Goal: Information Seeking & Learning: Learn about a topic

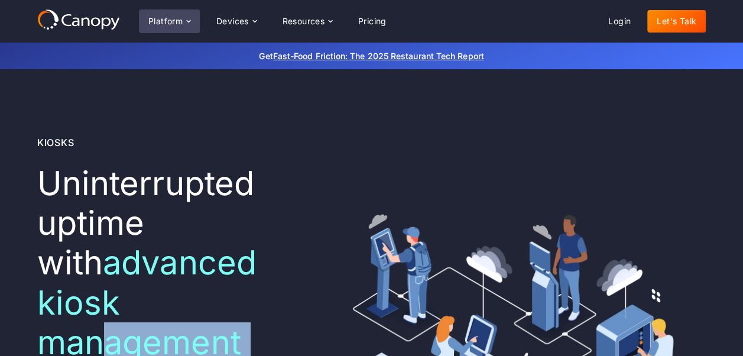
click at [183, 24] on div "Platform" at bounding box center [169, 21] width 61 height 24
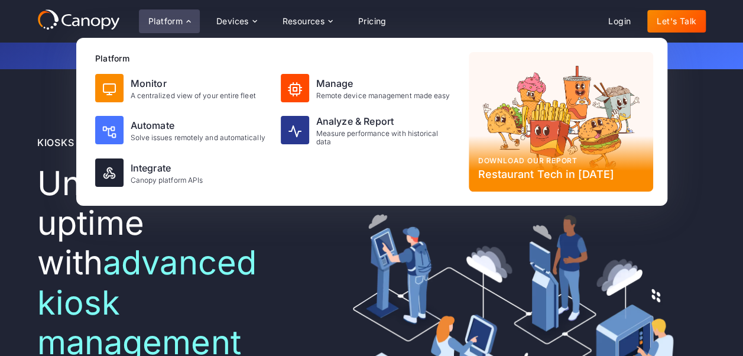
click at [114, 263] on span "advanced kiosk management software" at bounding box center [146, 322] width 219 height 160
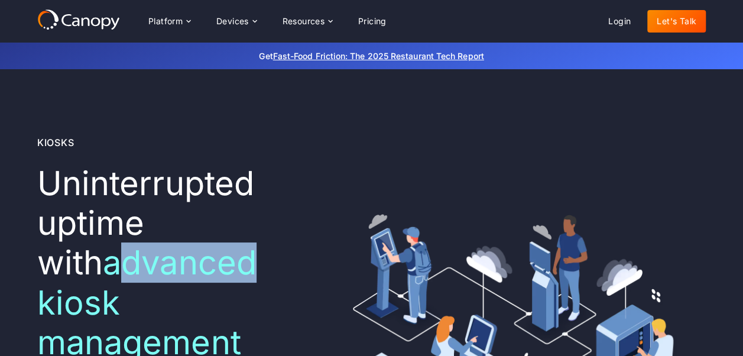
drag, startPoint x: 50, startPoint y: 259, endPoint x: 190, endPoint y: 281, distance: 141.1
click at [190, 281] on span "advanced kiosk management software" at bounding box center [146, 322] width 219 height 160
drag, startPoint x: 190, startPoint y: 281, endPoint x: 102, endPoint y: 261, distance: 89.6
click at [102, 261] on span "advanced kiosk management software" at bounding box center [146, 322] width 219 height 160
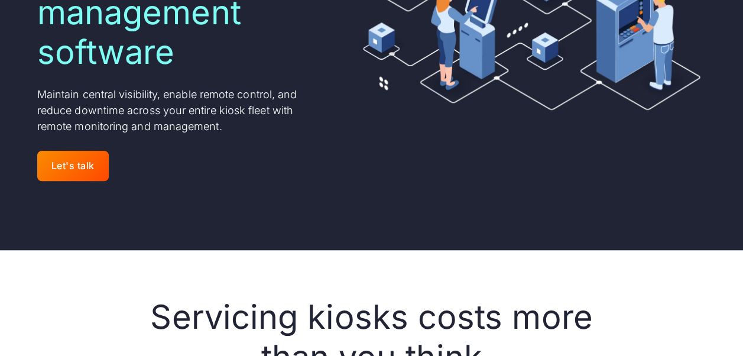
scroll to position [414, 0]
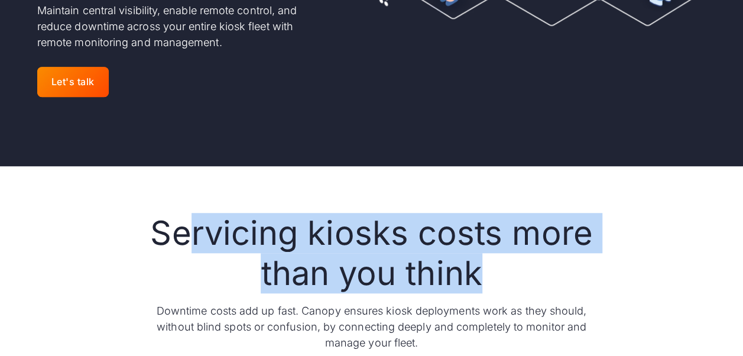
drag, startPoint x: 193, startPoint y: 194, endPoint x: 534, endPoint y: 252, distance: 346.3
click at [534, 252] on h2 "Servicing kiosks costs more than you think" at bounding box center [372, 252] width 454 height 79
drag, startPoint x: 534, startPoint y: 252, endPoint x: 310, endPoint y: 207, distance: 229.0
click at [356, 218] on h2 "Servicing kiosks costs more than you think" at bounding box center [372, 252] width 454 height 79
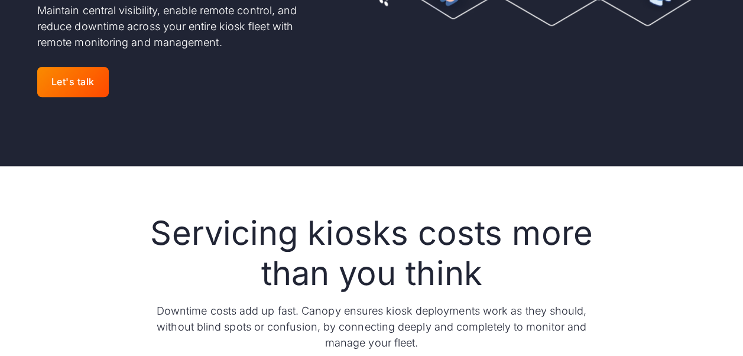
click at [160, 213] on h2 "Servicing kiosks costs more than you think" at bounding box center [372, 252] width 454 height 79
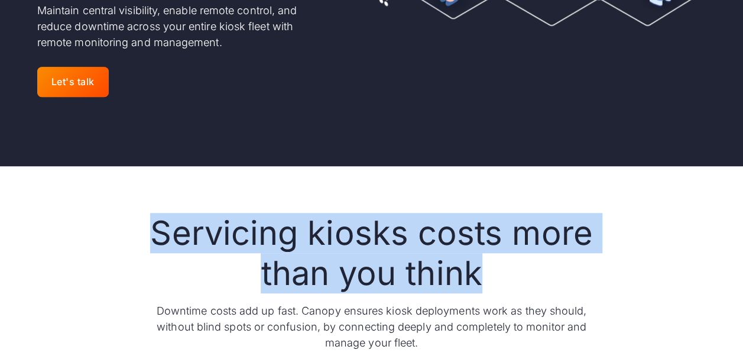
drag, startPoint x: 206, startPoint y: 196, endPoint x: 532, endPoint y: 246, distance: 329.3
drag, startPoint x: 532, startPoint y: 246, endPoint x: 279, endPoint y: 212, distance: 255.1
click at [279, 213] on h2 "Servicing kiosks costs more than you think" at bounding box center [372, 252] width 454 height 79
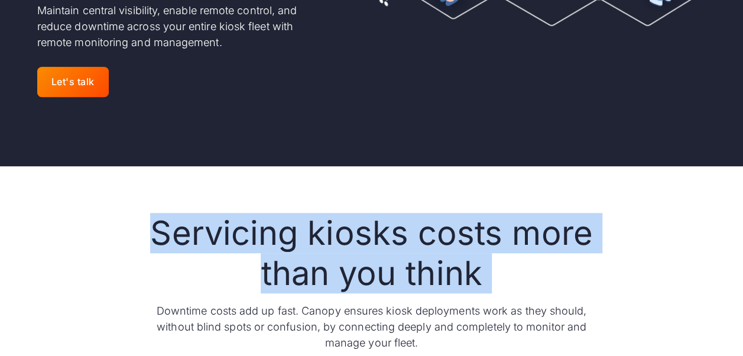
click at [279, 213] on h2 "Servicing kiosks costs more than you think" at bounding box center [372, 252] width 454 height 79
drag, startPoint x: 279, startPoint y: 212, endPoint x: 430, endPoint y: 227, distance: 152.0
click at [430, 227] on h2 "Servicing kiosks costs more than you think" at bounding box center [372, 252] width 454 height 79
click at [379, 213] on h2 "Servicing kiosks costs more than you think" at bounding box center [372, 252] width 454 height 79
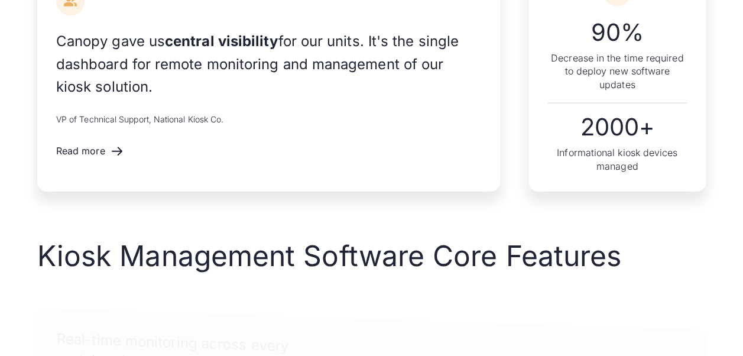
scroll to position [1418, 0]
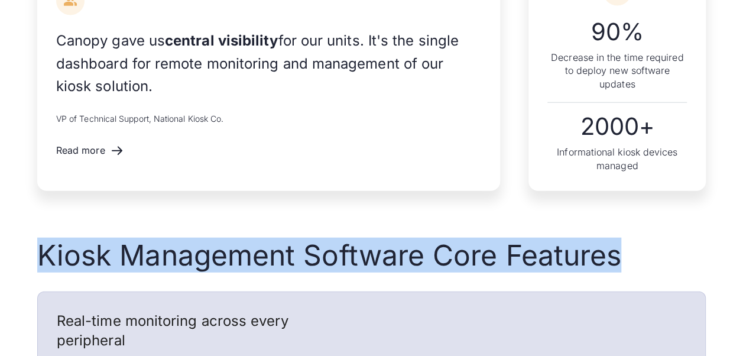
drag, startPoint x: 6, startPoint y: 203, endPoint x: 614, endPoint y: 227, distance: 608.5
drag, startPoint x: 614, startPoint y: 227, endPoint x: 158, endPoint y: 226, distance: 455.5
click at [158, 238] on h2 "Kiosk Management Software Core Features" at bounding box center [371, 255] width 668 height 34
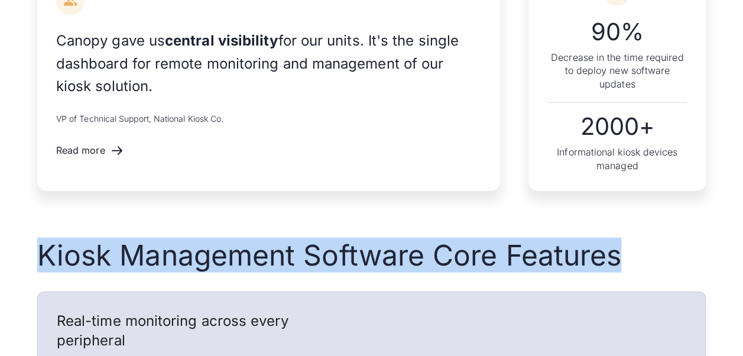
drag, startPoint x: 158, startPoint y: 226, endPoint x: 61, endPoint y: 212, distance: 97.9
click at [61, 238] on h2 "Kiosk Management Software Core Features" at bounding box center [371, 255] width 668 height 34
drag, startPoint x: 61, startPoint y: 212, endPoint x: 226, endPoint y: 212, distance: 164.8
click at [226, 238] on h2 "Kiosk Management Software Core Features" at bounding box center [371, 255] width 668 height 34
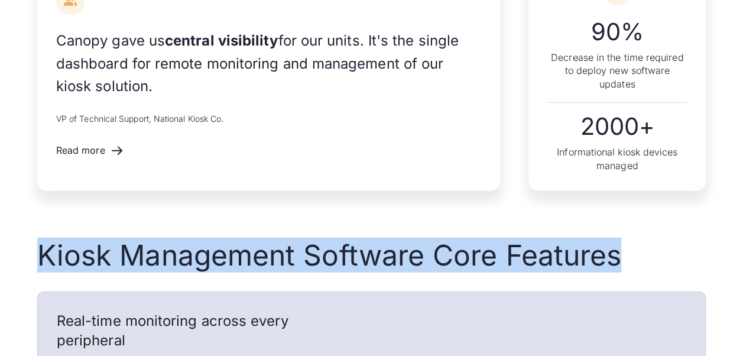
click at [226, 238] on h2 "Kiosk Management Software Core Features" at bounding box center [371, 255] width 668 height 34
drag, startPoint x: 226, startPoint y: 212, endPoint x: 362, endPoint y: 212, distance: 135.3
click at [362, 238] on h2 "Kiosk Management Software Core Features" at bounding box center [371, 255] width 668 height 34
click at [516, 238] on h2 "Kiosk Management Software Core Features" at bounding box center [371, 255] width 668 height 34
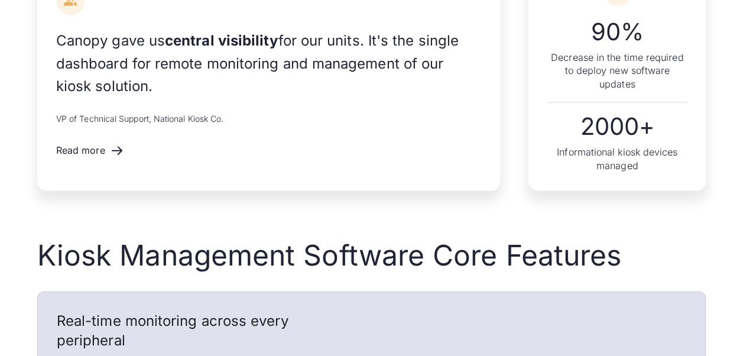
click at [129, 238] on h2 "Kiosk Management Software Core Features" at bounding box center [371, 255] width 668 height 34
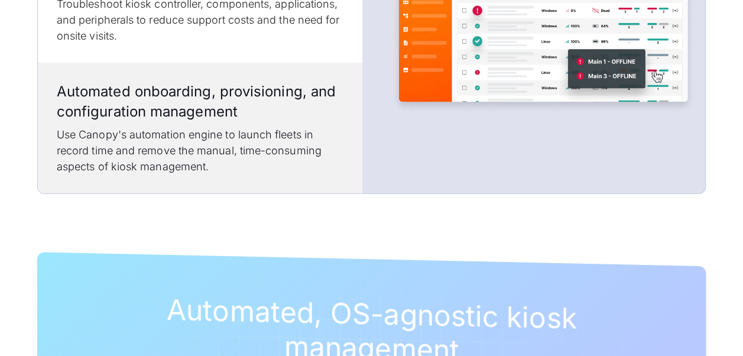
scroll to position [2009, 0]
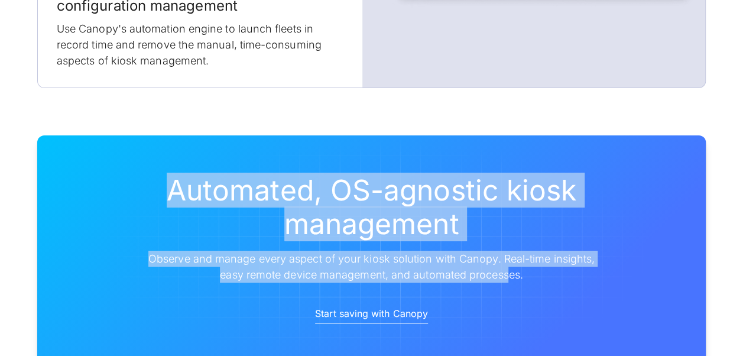
drag, startPoint x: 312, startPoint y: 154, endPoint x: 507, endPoint y: 235, distance: 211.1
click at [507, 235] on div "Automated, OS-agnostic kiosk management Observe and manage every aspect of your…" at bounding box center [372, 227] width 454 height 109
click at [14, 191] on div "Automated, OS-agnostic kiosk management Observe and manage every aspect of your…" at bounding box center [371, 249] width 743 height 323
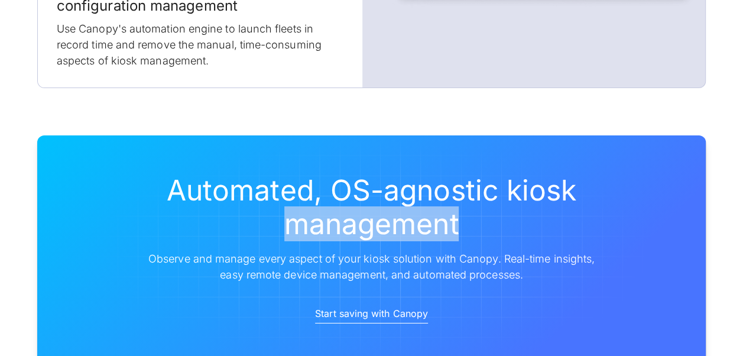
click at [14, 191] on div "Automated, OS-agnostic kiosk management Observe and manage every aspect of your…" at bounding box center [371, 249] width 743 height 323
click at [13, 190] on div "Automated, OS-agnostic kiosk management Observe and manage every aspect of your…" at bounding box center [371, 249] width 743 height 323
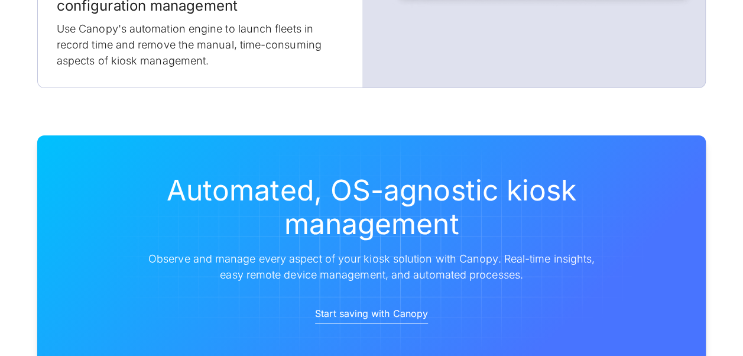
click at [422, 173] on h2 "Automated, OS-agnostic kiosk management" at bounding box center [372, 207] width 454 height 68
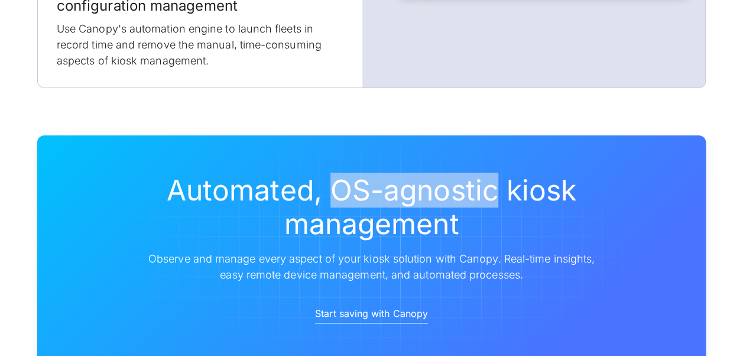
drag, startPoint x: 328, startPoint y: 147, endPoint x: 493, endPoint y: 156, distance: 165.1
click at [493, 173] on h2 "Automated, OS-agnostic kiosk management" at bounding box center [372, 207] width 454 height 68
copy h2 "OS-agnostic"
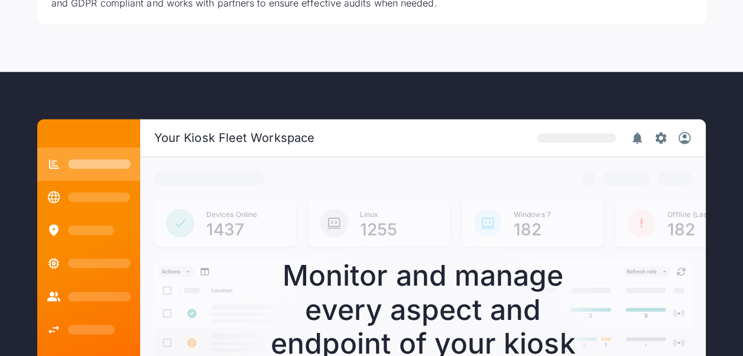
scroll to position [3250, 0]
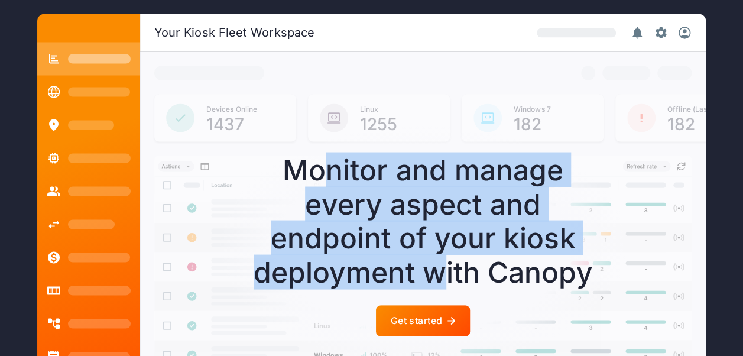
drag, startPoint x: 333, startPoint y: 132, endPoint x: 445, endPoint y: 220, distance: 143.0
click at [445, 220] on div "Monitor and manage every aspect and endpoint of your kiosk deployment with Cano…" at bounding box center [423, 220] width 355 height 136
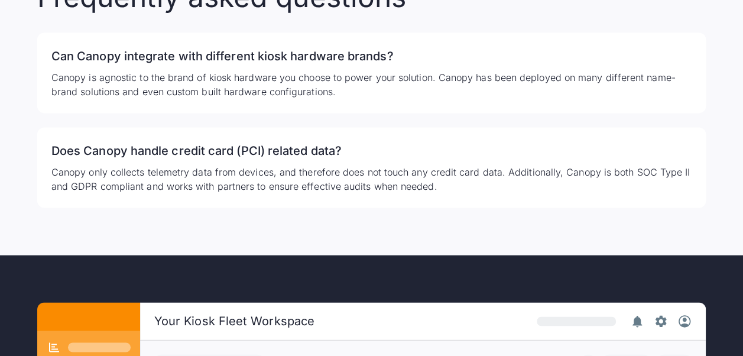
scroll to position [3139, 0]
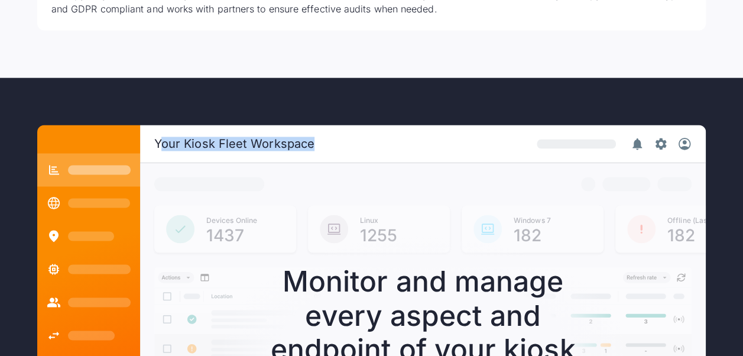
drag, startPoint x: 253, startPoint y: 103, endPoint x: 362, endPoint y: 103, distance: 108.7
click at [362, 125] on div "Your Kiosk Fleet Workspace" at bounding box center [422, 144] width 565 height 38
drag, startPoint x: 362, startPoint y: 103, endPoint x: 255, endPoint y: 103, distance: 107.5
click at [255, 136] on div "Your Kiosk Fleet Workspace" at bounding box center [234, 143] width 160 height 14
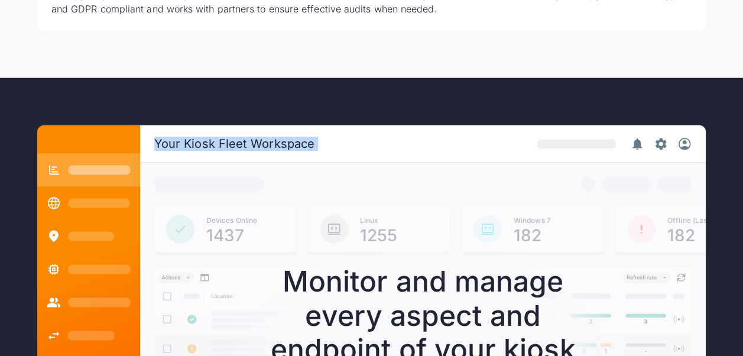
click at [255, 136] on div "Your Kiosk Fleet Workspace" at bounding box center [234, 143] width 160 height 14
drag, startPoint x: 255, startPoint y: 103, endPoint x: 214, endPoint y: 104, distance: 40.8
click at [214, 136] on div "Your Kiosk Fleet Workspace" at bounding box center [234, 143] width 160 height 14
click at [285, 136] on div "Your Kiosk Fleet Workspace" at bounding box center [234, 143] width 160 height 14
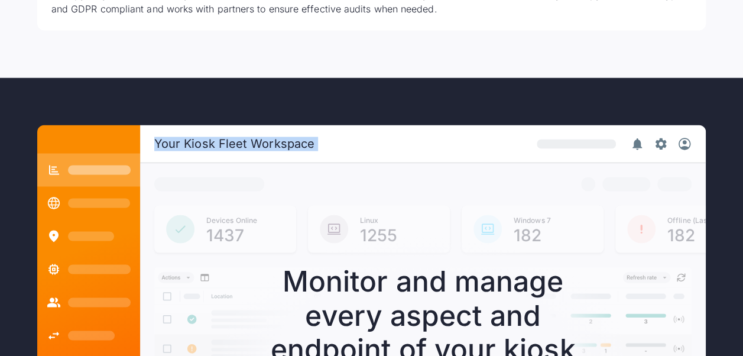
click at [285, 136] on div "Your Kiosk Fleet Workspace" at bounding box center [234, 143] width 160 height 14
click at [286, 136] on div "Your Kiosk Fleet Workspace" at bounding box center [234, 143] width 160 height 14
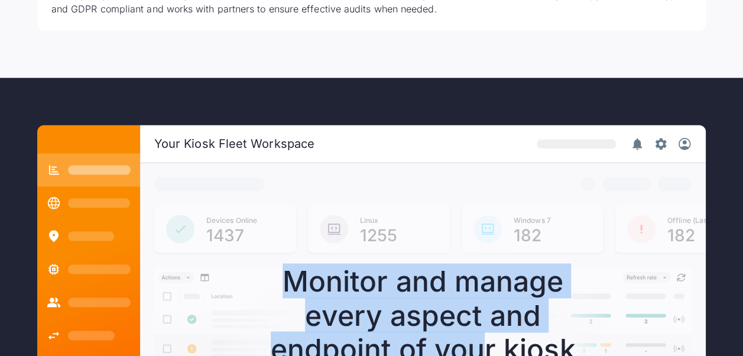
drag, startPoint x: 291, startPoint y: 241, endPoint x: 476, endPoint y: 295, distance: 192.6
click at [476, 295] on div "Monitor and manage every aspect and endpoint of your kiosk deployment with Cano…" at bounding box center [423, 332] width 355 height 136
drag, startPoint x: 476, startPoint y: 295, endPoint x: 330, endPoint y: 288, distance: 145.5
click at [331, 289] on div "Monitor and manage every aspect and endpoint of your kiosk deployment with Cano…" at bounding box center [423, 332] width 355 height 136
click at [411, 278] on div "Monitor and manage every aspect and endpoint of your kiosk deployment with Cano…" at bounding box center [423, 332] width 355 height 136
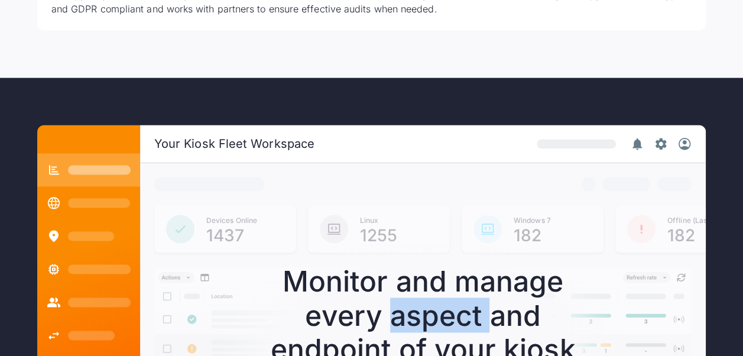
click at [411, 278] on div "Monitor and manage every aspect and endpoint of your kiosk deployment with Cano…" at bounding box center [423, 332] width 355 height 136
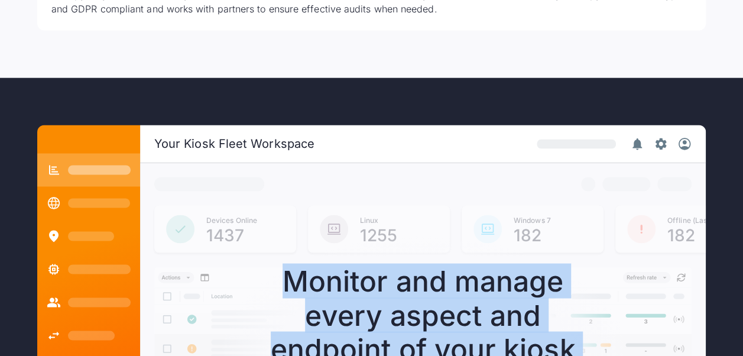
click at [411, 278] on div "Monitor and manage every aspect and endpoint of your kiosk deployment with Cano…" at bounding box center [423, 332] width 355 height 136
drag, startPoint x: 411, startPoint y: 278, endPoint x: 375, endPoint y: 304, distance: 44.6
click at [375, 304] on div "Monitor and manage every aspect and endpoint of your kiosk deployment with Cano…" at bounding box center [423, 332] width 355 height 136
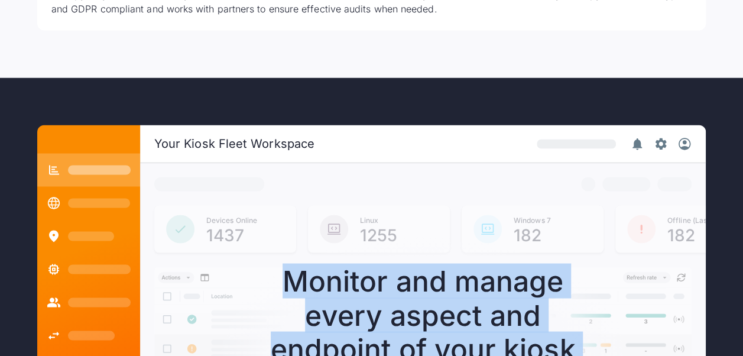
drag, startPoint x: 375, startPoint y: 304, endPoint x: 339, endPoint y: 287, distance: 39.1
click at [339, 287] on div "Monitor and manage every aspect and endpoint of your kiosk deployment with Cano…" at bounding box center [423, 332] width 355 height 136
click at [339, 308] on div "Monitor and manage every aspect and endpoint of your kiosk deployment with Cano…" at bounding box center [423, 332] width 355 height 136
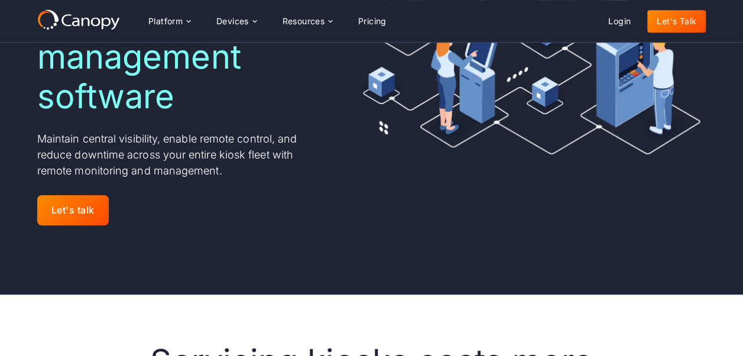
scroll to position [0, 0]
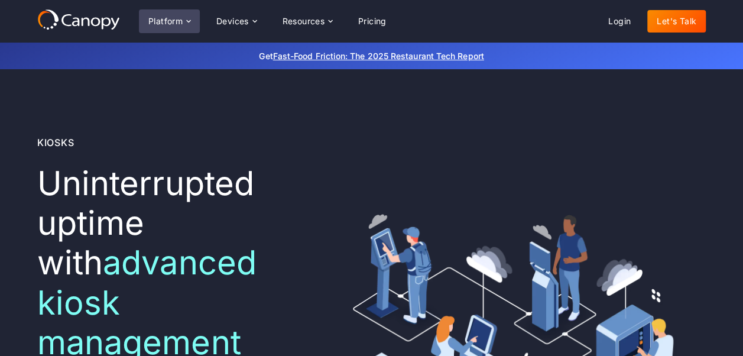
click at [194, 21] on div "Platform" at bounding box center [169, 21] width 61 height 24
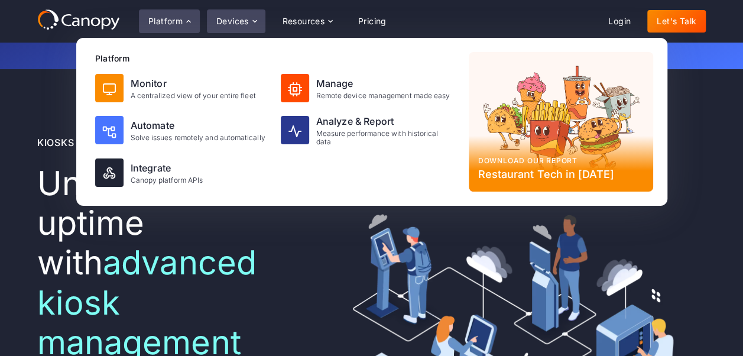
click at [239, 22] on div "Devices" at bounding box center [232, 21] width 32 height 8
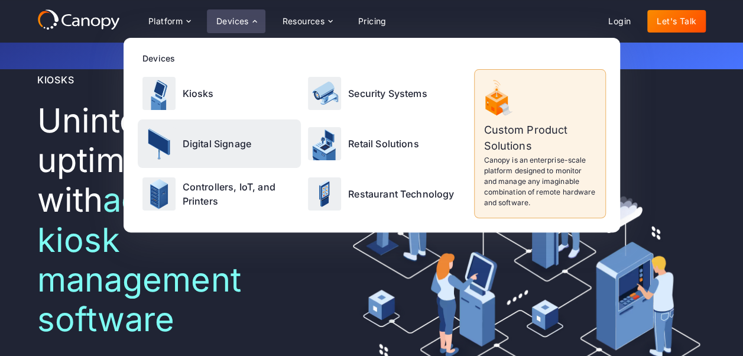
scroll to position [118, 0]
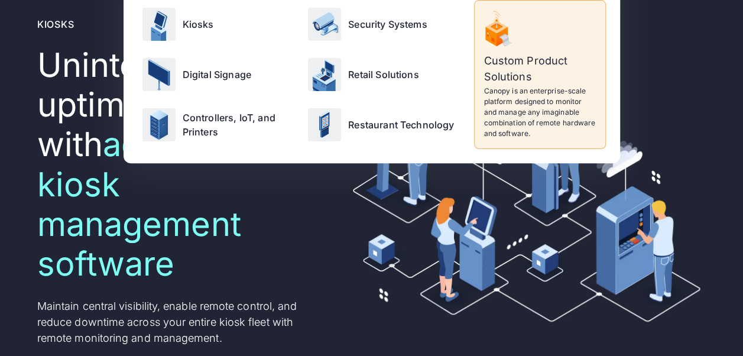
click at [27, 161] on div "Kiosks Uninterrupted uptime with advanced kiosk management software ‍ Maintain …" at bounding box center [371, 206] width 743 height 510
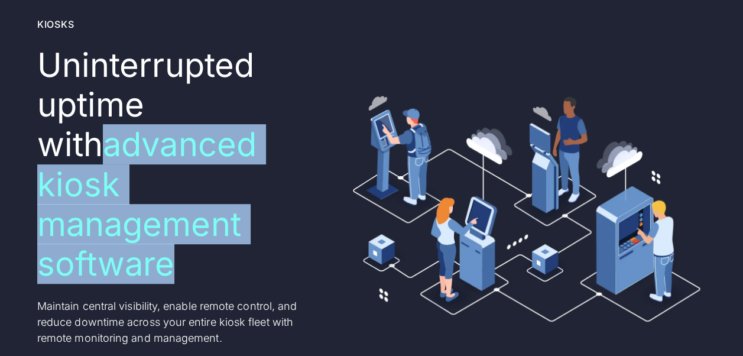
drag, startPoint x: 185, startPoint y: 187, endPoint x: 239, endPoint y: 213, distance: 60.3
click at [239, 213] on h1 "Uninterrupted uptime with advanced kiosk management software ‍" at bounding box center [178, 164] width 282 height 238
drag, startPoint x: 239, startPoint y: 213, endPoint x: 112, endPoint y: 175, distance: 132.4
click at [112, 175] on span "advanced kiosk management software" at bounding box center [146, 204] width 219 height 160
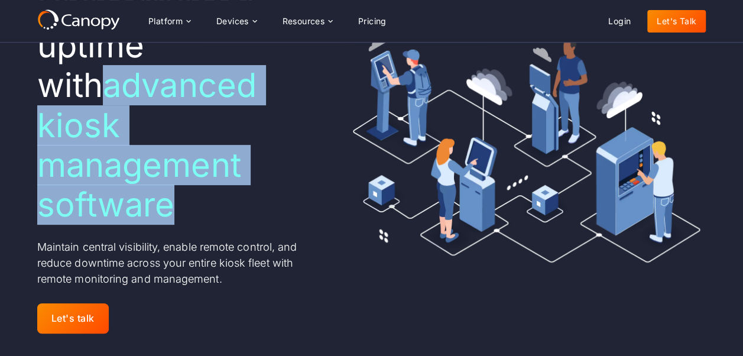
scroll to position [59, 0]
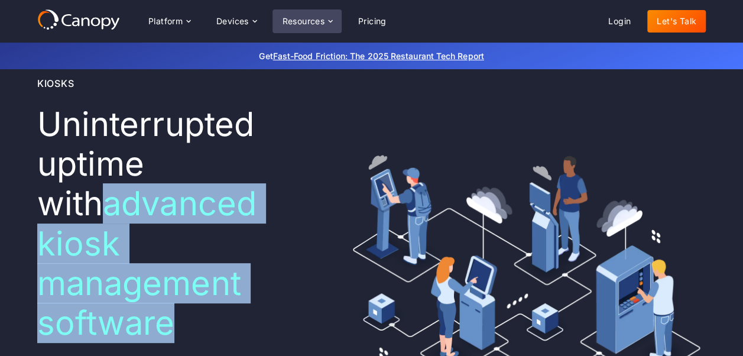
click at [301, 21] on div "Resources" at bounding box center [303, 21] width 43 height 8
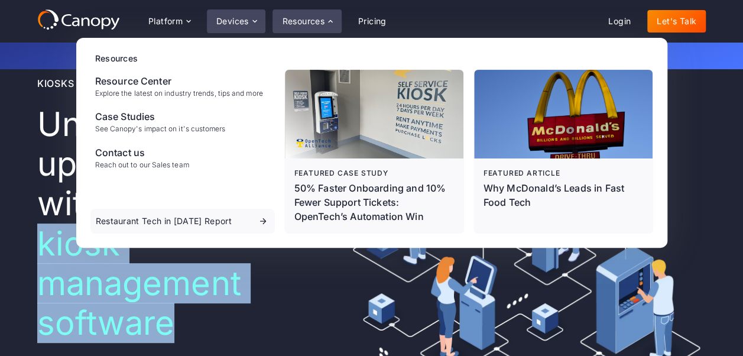
click at [259, 18] on icon at bounding box center [254, 21] width 9 height 9
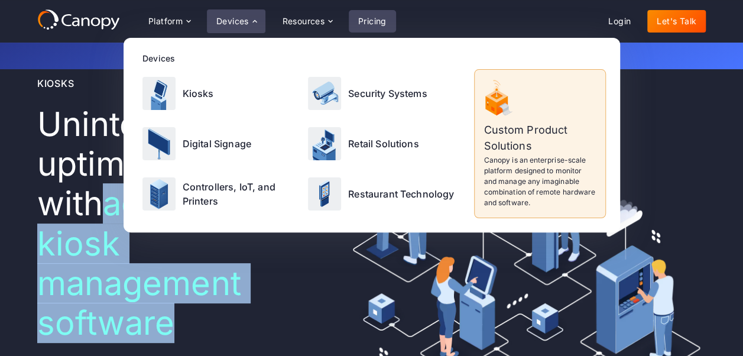
click at [365, 18] on link "Pricing" at bounding box center [372, 21] width 47 height 22
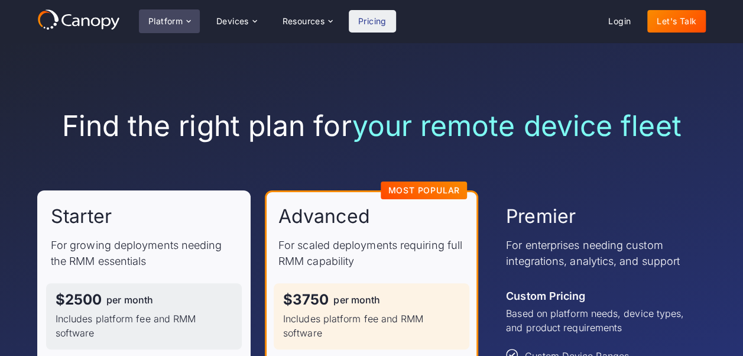
click at [194, 19] on div "Platform" at bounding box center [169, 21] width 61 height 24
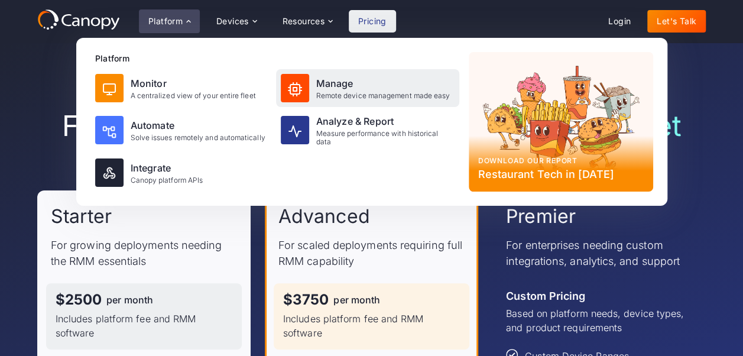
click at [316, 92] on div "Remote device management made easy" at bounding box center [383, 96] width 134 height 8
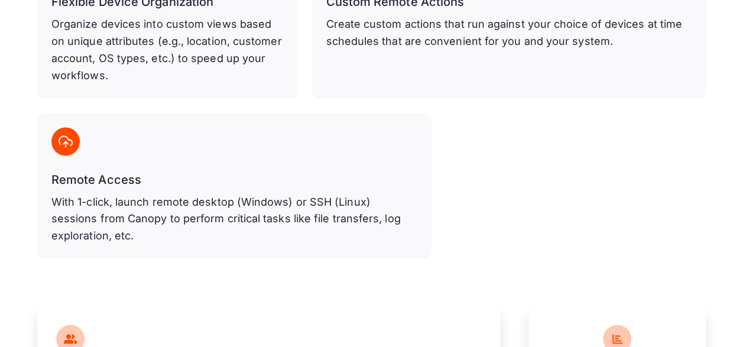
scroll to position [1241, 0]
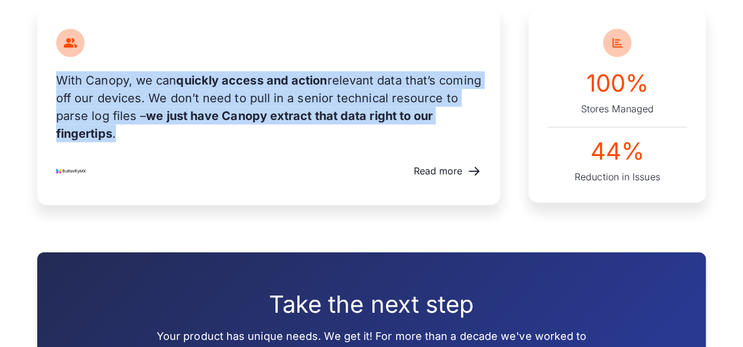
drag, startPoint x: 61, startPoint y: 83, endPoint x: 438, endPoint y: 130, distance: 380.5
click at [438, 130] on p "With Canopy, we can quickly access and action relevant data that’s coming off o…" at bounding box center [268, 106] width 425 height 71
click at [248, 80] on strong "quickly access and action" at bounding box center [251, 80] width 151 height 14
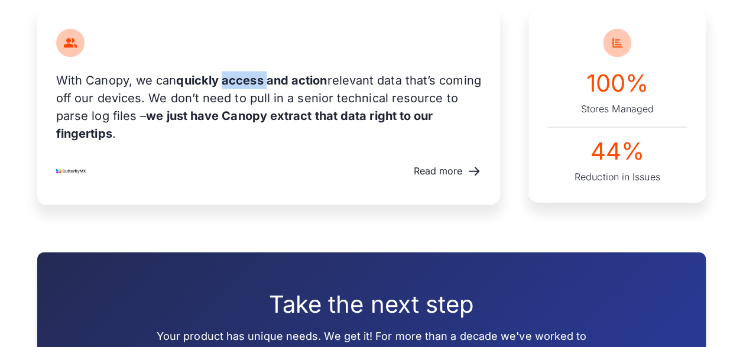
click at [248, 80] on strong "quickly access and action" at bounding box center [251, 80] width 151 height 14
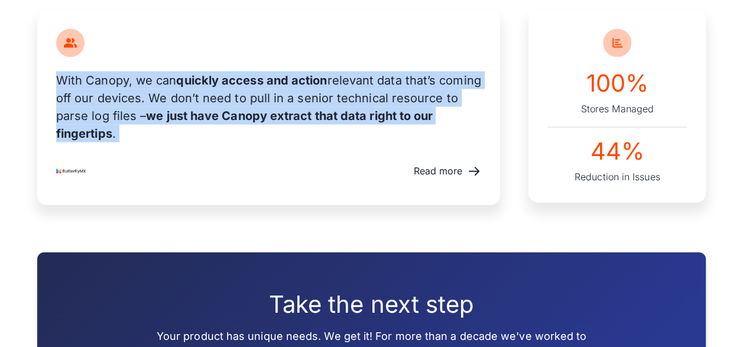
click at [248, 80] on strong "quickly access and action" at bounding box center [251, 80] width 151 height 14
drag, startPoint x: 248, startPoint y: 80, endPoint x: 187, endPoint y: 96, distance: 63.3
click at [196, 99] on p "With Canopy, we can quickly access and action relevant data that’s coming off o…" at bounding box center [268, 106] width 425 height 71
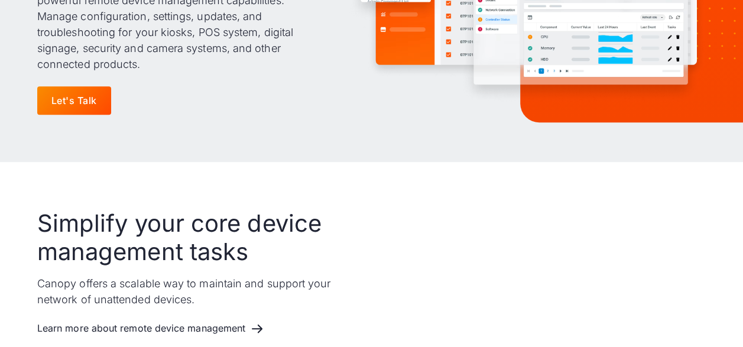
scroll to position [414, 0]
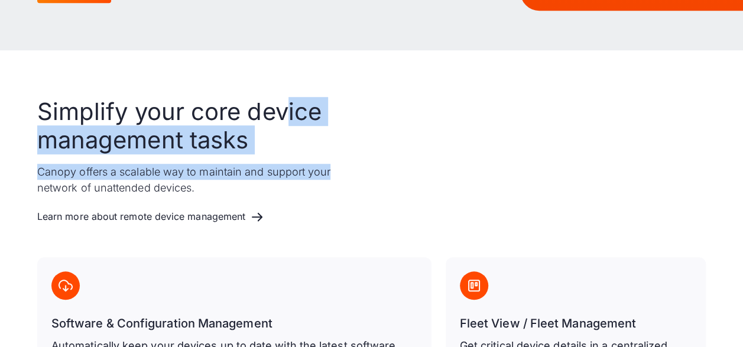
drag, startPoint x: 291, startPoint y: 108, endPoint x: 335, endPoint y: 166, distance: 72.9
click at [335, 166] on div "Simplify your core device management tasks Canopy offers a scalable way to main…" at bounding box center [197, 162] width 321 height 131
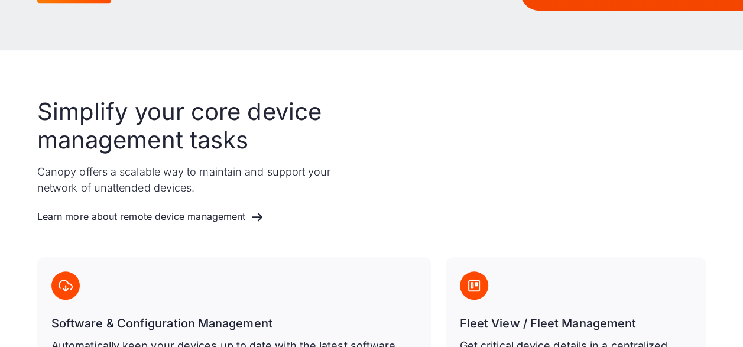
drag, startPoint x: 335, startPoint y: 166, endPoint x: 102, endPoint y: 123, distance: 237.2
click at [102, 123] on h2 "Simplify your core device management tasks" at bounding box center [197, 125] width 321 height 57
click at [97, 119] on h2 "Simplify your core device management tasks" at bounding box center [197, 125] width 321 height 57
click at [97, 118] on h2 "Simplify your core device management tasks" at bounding box center [197, 125] width 321 height 57
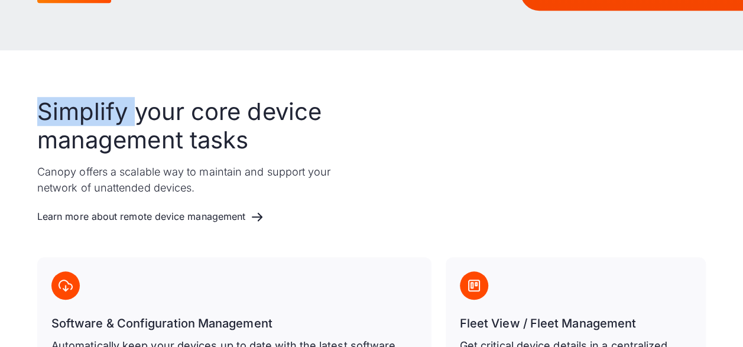
click at [97, 118] on h2 "Simplify your core device management tasks" at bounding box center [197, 125] width 321 height 57
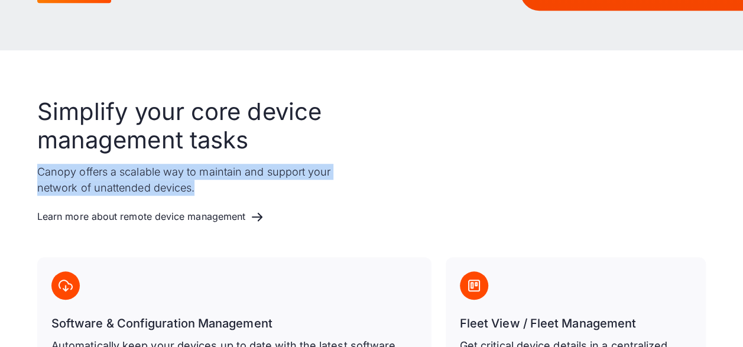
drag, startPoint x: 97, startPoint y: 118, endPoint x: 360, endPoint y: 206, distance: 277.3
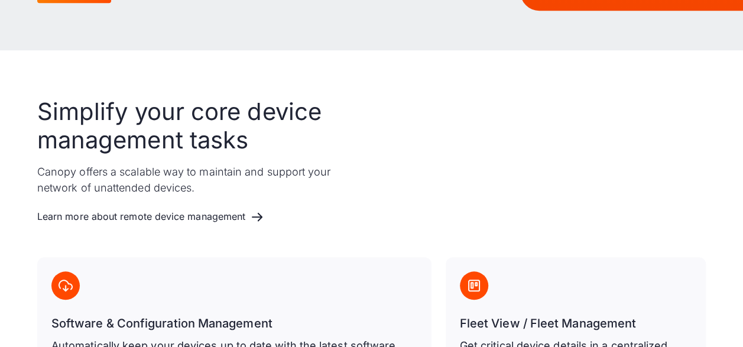
drag, startPoint x: 360, startPoint y: 206, endPoint x: 161, endPoint y: 143, distance: 209.3
click at [161, 143] on h2 "Simplify your core device management tasks" at bounding box center [197, 125] width 321 height 57
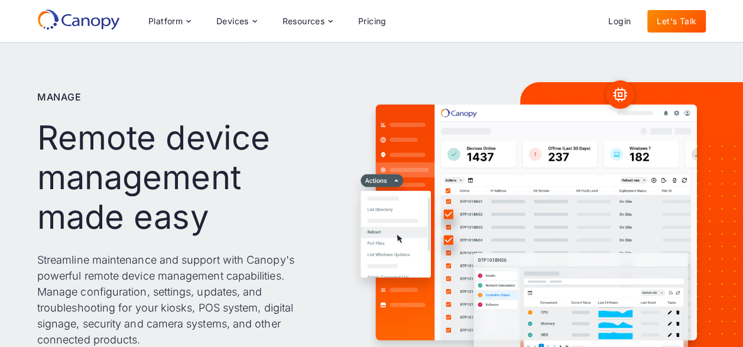
scroll to position [0, 0]
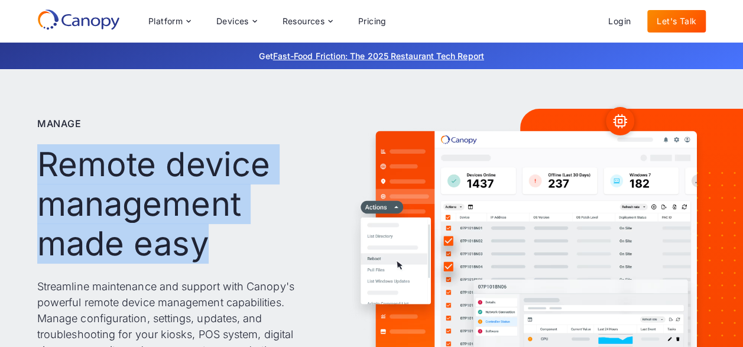
drag, startPoint x: 39, startPoint y: 160, endPoint x: 255, endPoint y: 244, distance: 232.2
click at [255, 244] on h1 "Remote device management made easy" at bounding box center [180, 204] width 287 height 119
click at [86, 171] on h1 "Remote device management made easy" at bounding box center [180, 204] width 287 height 119
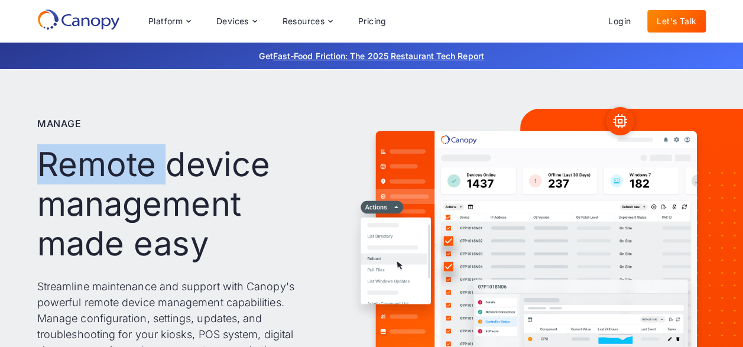
click at [86, 171] on h1 "Remote device management made easy" at bounding box center [180, 204] width 287 height 119
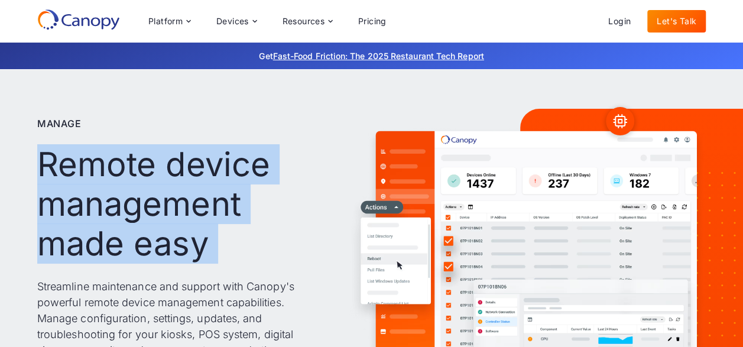
click at [86, 171] on h1 "Remote device management made easy" at bounding box center [180, 204] width 287 height 119
drag, startPoint x: 86, startPoint y: 171, endPoint x: 90, endPoint y: 205, distance: 33.9
click at [90, 205] on h1 "Remote device management made easy" at bounding box center [180, 204] width 287 height 119
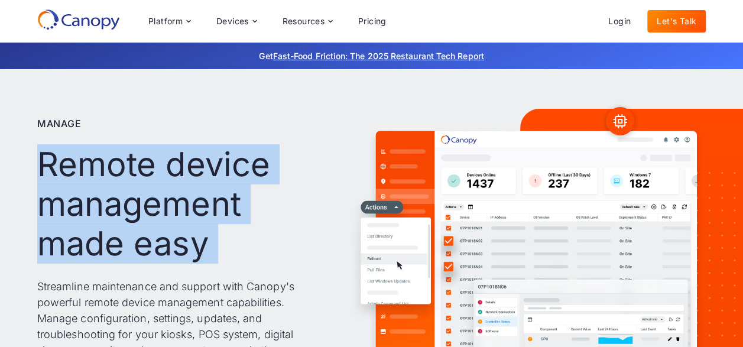
drag, startPoint x: 90, startPoint y: 205, endPoint x: 83, endPoint y: 190, distance: 16.9
click at [83, 190] on h1 "Remote device management made easy" at bounding box center [180, 204] width 287 height 119
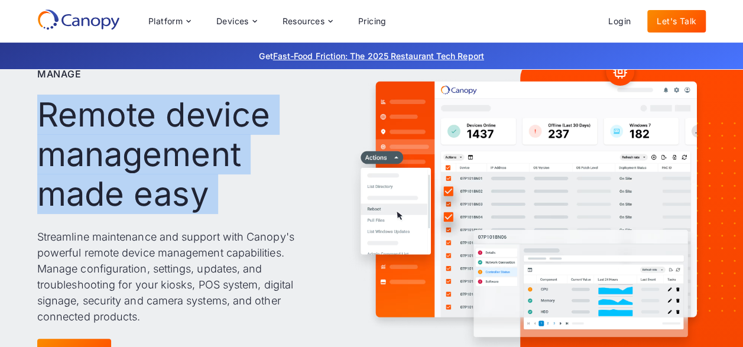
scroll to position [118, 0]
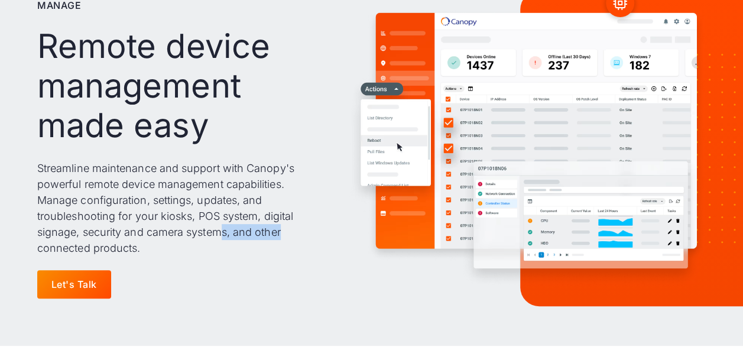
drag, startPoint x: 228, startPoint y: 231, endPoint x: 313, endPoint y: 239, distance: 85.4
click at [313, 239] on p "Streamline maintenance and support with Canopy's powerful remote device managem…" at bounding box center [180, 208] width 287 height 96
drag, startPoint x: 313, startPoint y: 239, endPoint x: 174, endPoint y: 254, distance: 139.7
click at [174, 254] on p "Streamline maintenance and support with Canopy's powerful remote device managem…" at bounding box center [180, 208] width 287 height 96
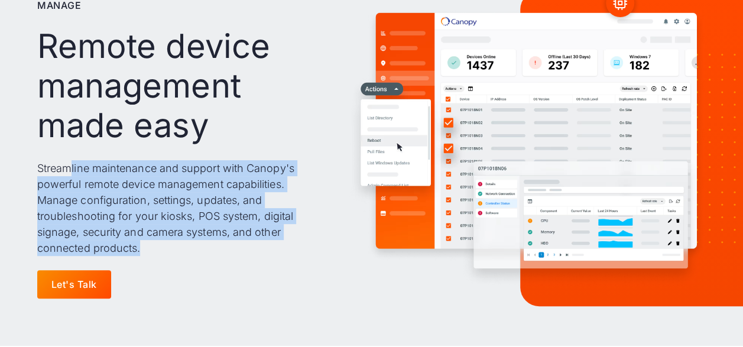
drag, startPoint x: 148, startPoint y: 250, endPoint x: 21, endPoint y: 157, distance: 156.8
click at [21, 157] on div "Manage Remote device management made easy Streamline maintenance and support wi…" at bounding box center [371, 148] width 743 height 395
drag, startPoint x: 21, startPoint y: 157, endPoint x: 32, endPoint y: 75, distance: 82.9
click at [119, 173] on p "Streamline maintenance and support with Canopy's powerful remote device managem…" at bounding box center [180, 208] width 287 height 96
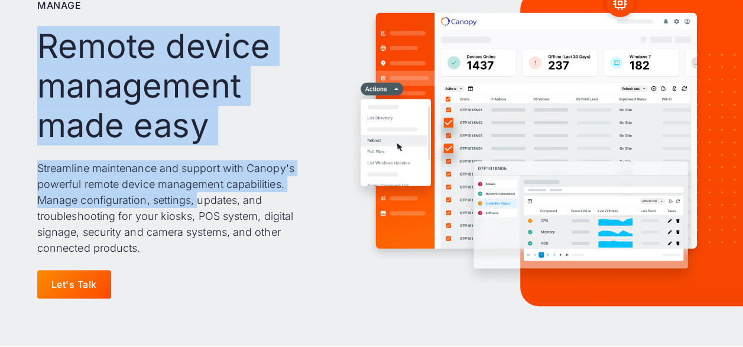
drag, startPoint x: 30, startPoint y: 47, endPoint x: 201, endPoint y: 209, distance: 235.7
click at [201, 209] on div "Manage Remote device management made easy Streamline maintenance and support wi…" at bounding box center [371, 148] width 743 height 395
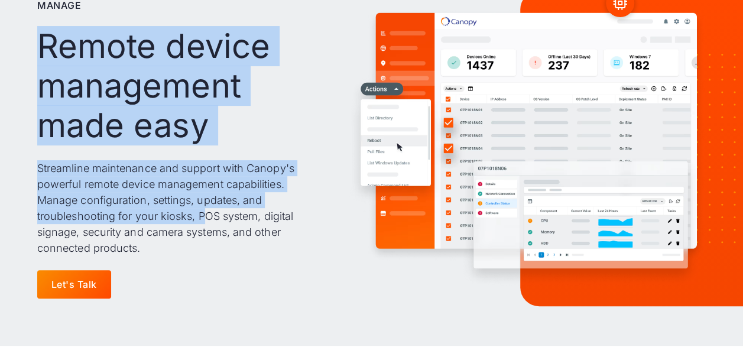
drag, startPoint x: 201, startPoint y: 209, endPoint x: 128, endPoint y: 135, distance: 104.5
click at [204, 216] on p "Streamline maintenance and support with Canopy's powerful remote device managem…" at bounding box center [180, 208] width 287 height 96
click at [128, 134] on h1 "Remote device management made easy" at bounding box center [180, 86] width 287 height 119
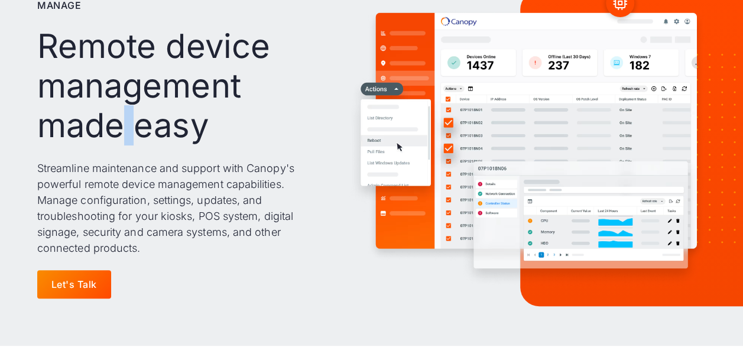
click at [128, 134] on h1 "Remote device management made easy" at bounding box center [180, 86] width 287 height 119
drag, startPoint x: 128, startPoint y: 134, endPoint x: 145, endPoint y: 194, distance: 62.7
click at [145, 194] on p "Streamline maintenance and support with Canopy's powerful remote device managem…" at bounding box center [180, 208] width 287 height 96
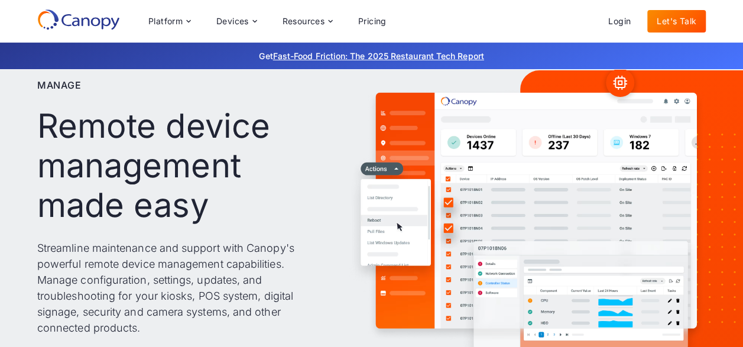
scroll to position [0, 0]
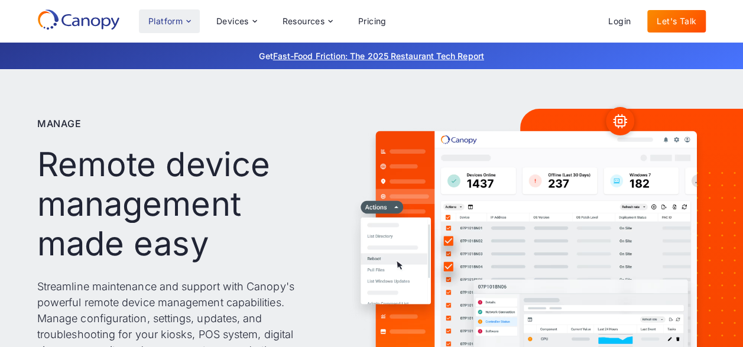
click at [177, 21] on div "Platform" at bounding box center [165, 21] width 34 height 8
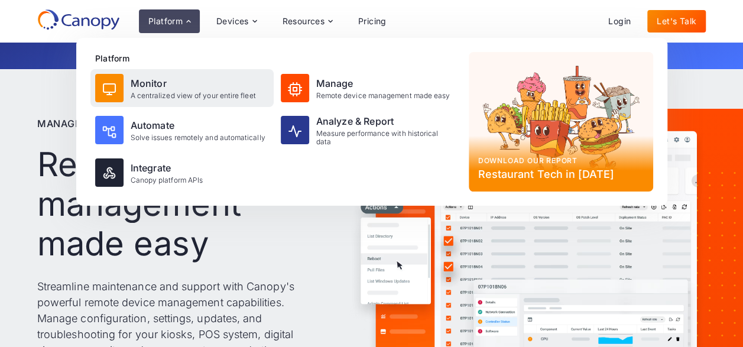
click at [176, 83] on div "Monitor" at bounding box center [193, 83] width 125 height 14
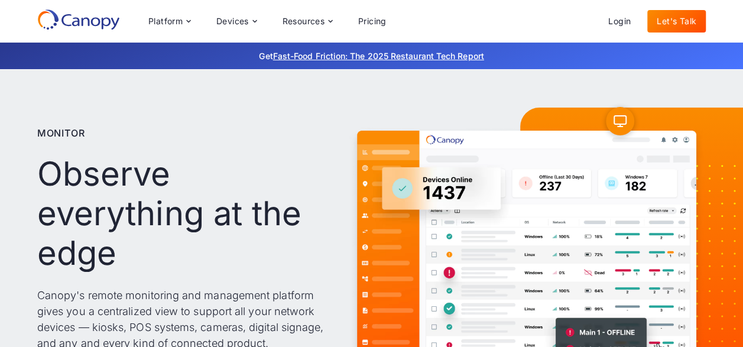
scroll to position [118, 0]
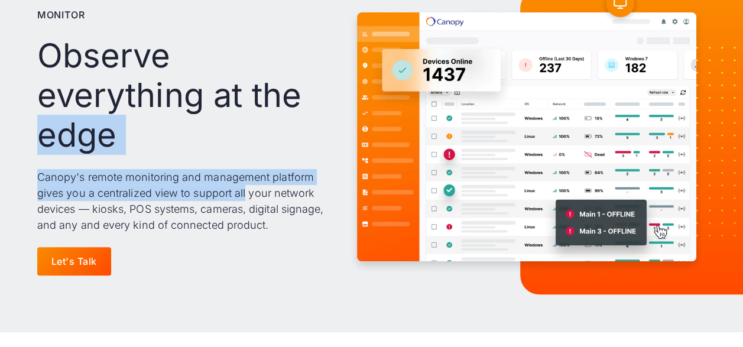
drag, startPoint x: 136, startPoint y: 162, endPoint x: 32, endPoint y: 131, distance: 107.9
click at [32, 131] on div "Monitor Observe everything at the edge Canopy's remote monitoring and managemen…" at bounding box center [371, 141] width 743 height 381
drag, startPoint x: 32, startPoint y: 131, endPoint x: 140, endPoint y: 188, distance: 121.9
click at [141, 190] on p "Canopy's remote monitoring and management platform gives you a centralized view…" at bounding box center [180, 201] width 287 height 64
click at [47, 171] on p "Canopy's remote monitoring and management platform gives you a centralized view…" at bounding box center [180, 201] width 287 height 64
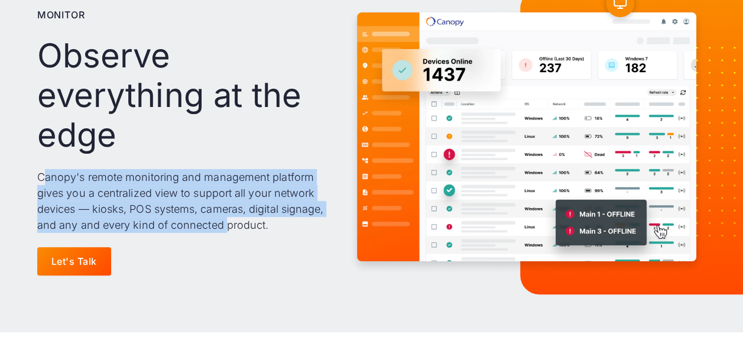
drag, startPoint x: 47, startPoint y: 183, endPoint x: 271, endPoint y: 243, distance: 231.9
click at [271, 243] on div "Monitor Observe everything at the edge Canopy's remote monitoring and managemen…" at bounding box center [180, 141] width 287 height 287
drag, startPoint x: 271, startPoint y: 243, endPoint x: 182, endPoint y: 203, distance: 97.6
click at [182, 203] on p "Canopy's remote monitoring and management platform gives you a centralized view…" at bounding box center [180, 201] width 287 height 64
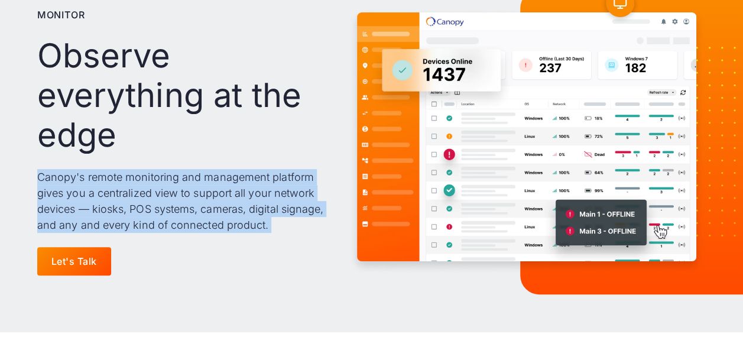
click at [182, 203] on p "Canopy's remote monitoring and management platform gives you a centralized view…" at bounding box center [180, 201] width 287 height 64
drag, startPoint x: 182, startPoint y: 203, endPoint x: 94, endPoint y: 204, distance: 88.0
click at [94, 204] on p "Canopy's remote monitoring and management platform gives you a centralized view…" at bounding box center [180, 201] width 287 height 64
click at [170, 194] on p "Canopy's remote monitoring and management platform gives you a centralized view…" at bounding box center [180, 201] width 287 height 64
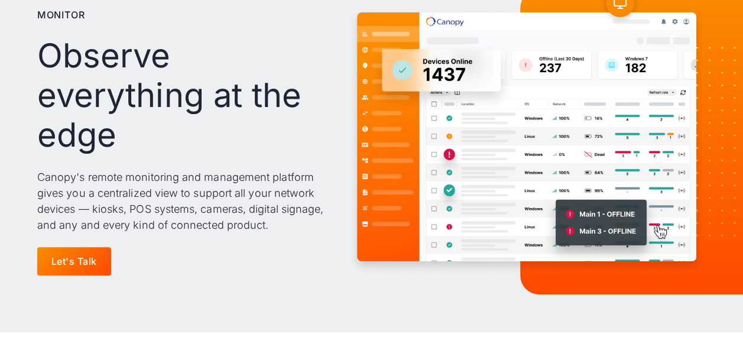
click at [179, 184] on p "Canopy's remote monitoring and management platform gives you a centralized view…" at bounding box center [180, 201] width 287 height 64
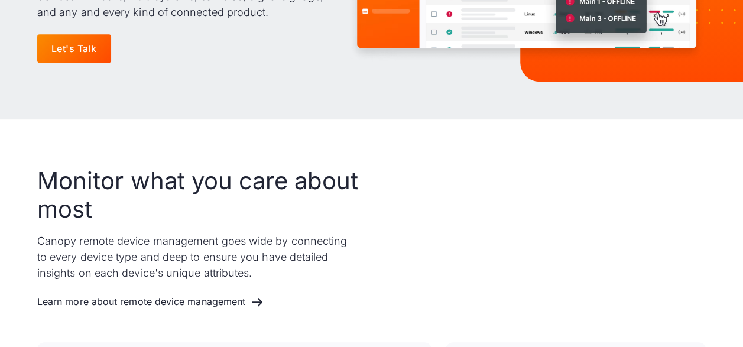
scroll to position [355, 0]
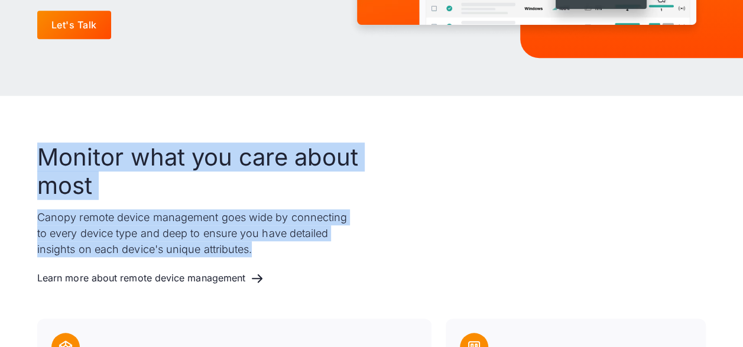
drag, startPoint x: 47, startPoint y: 161, endPoint x: 271, endPoint y: 258, distance: 244.2
click at [271, 258] on div "Monitor what you care about most Canopy remote device management goes wide by c…" at bounding box center [197, 216] width 321 height 147
drag, startPoint x: 271, startPoint y: 258, endPoint x: 200, endPoint y: 244, distance: 72.3
click at [200, 244] on p "Canopy remote device management goes wide by connecting to every device type an…" at bounding box center [197, 233] width 321 height 48
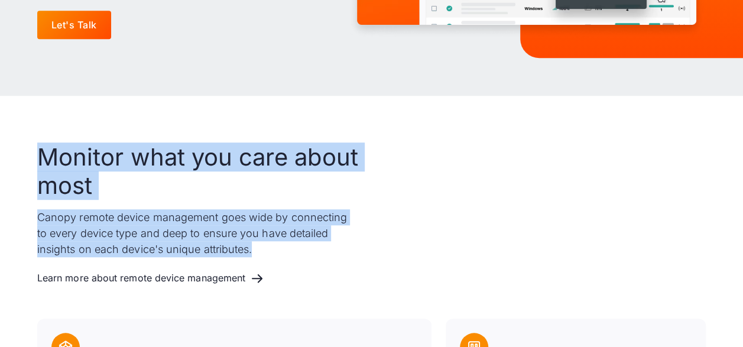
click at [200, 244] on p "Canopy remote device management goes wide by connecting to every device type an…" at bounding box center [197, 233] width 321 height 48
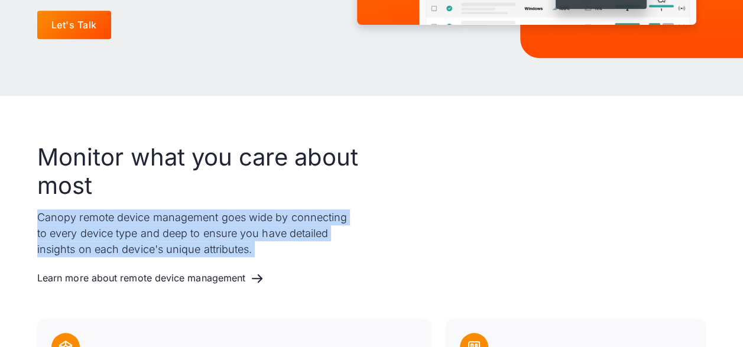
drag, startPoint x: 200, startPoint y: 244, endPoint x: 48, endPoint y: 223, distance: 153.2
click at [48, 223] on p "Canopy remote device management goes wide by connecting to every device type an…" at bounding box center [197, 233] width 321 height 48
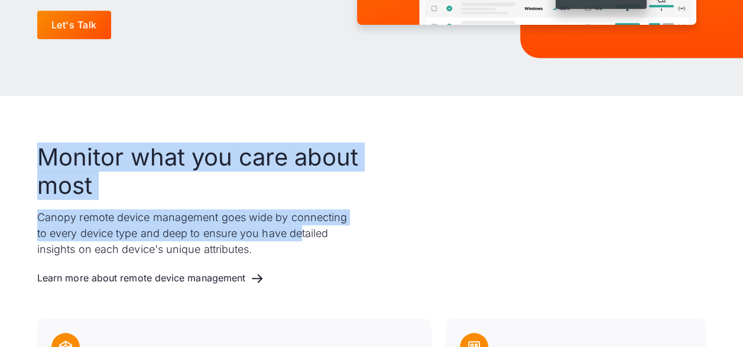
drag, startPoint x: 45, startPoint y: 158, endPoint x: 304, endPoint y: 238, distance: 270.4
click at [304, 238] on div "Monitor what you care about most Canopy remote device management goes wide by c…" at bounding box center [197, 216] width 321 height 147
drag, startPoint x: 304, startPoint y: 238, endPoint x: 170, endPoint y: 222, distance: 134.6
click at [170, 222] on p "Canopy remote device management goes wide by connecting to every device type an…" at bounding box center [197, 233] width 321 height 48
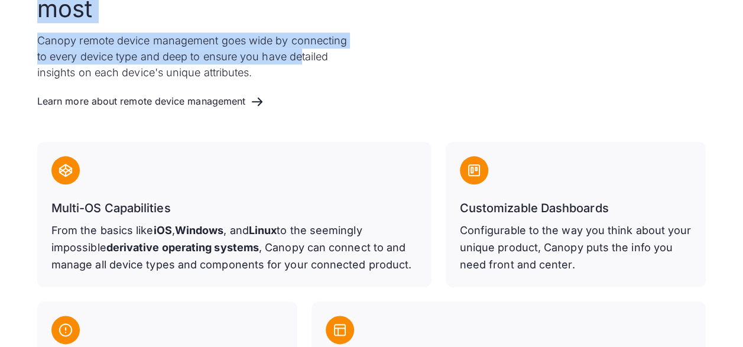
scroll to position [532, 0]
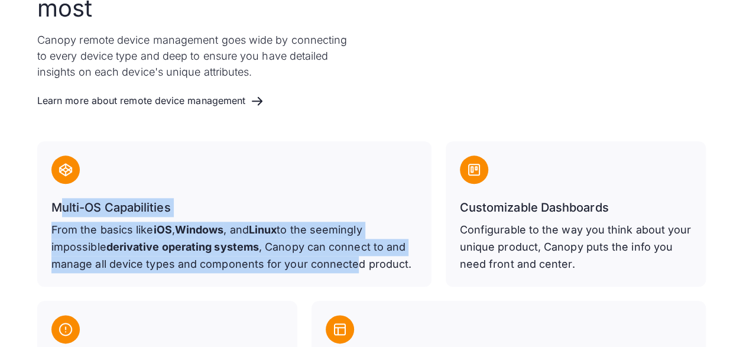
drag, startPoint x: 58, startPoint y: 203, endPoint x: 356, endPoint y: 278, distance: 306.9
click at [356, 278] on div "Multi-OS Capabilities From the basics like iOS , Windows , and Linux to the see…" at bounding box center [234, 213] width 394 height 145
drag, startPoint x: 356, startPoint y: 278, endPoint x: 160, endPoint y: 248, distance: 198.4
click at [160, 248] on strong "derivative operating systems" at bounding box center [182, 246] width 152 height 12
click at [215, 236] on p "From the basics like iOS , Windows , and Linux to the seemingly impossible deri…" at bounding box center [234, 247] width 366 height 51
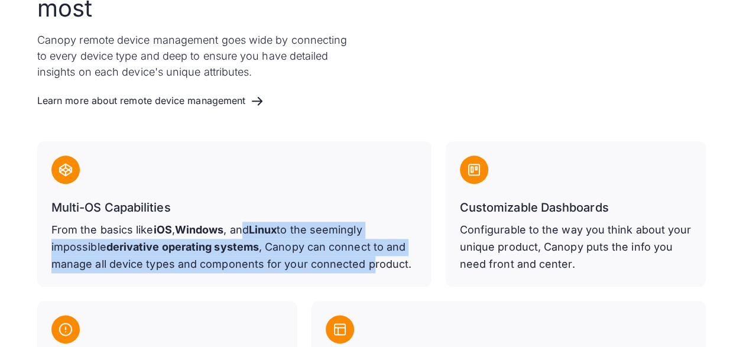
drag, startPoint x: 246, startPoint y: 234, endPoint x: 372, endPoint y: 269, distance: 130.7
click at [372, 269] on p "From the basics like iOS , Windows , and Linux to the seemingly impossible deri…" at bounding box center [234, 247] width 366 height 51
drag, startPoint x: 372, startPoint y: 269, endPoint x: 157, endPoint y: 242, distance: 216.3
click at [157, 242] on strong "derivative operating systems" at bounding box center [182, 246] width 152 height 12
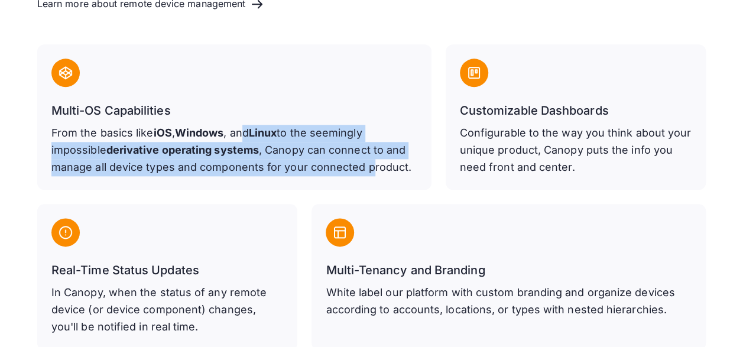
scroll to position [709, 0]
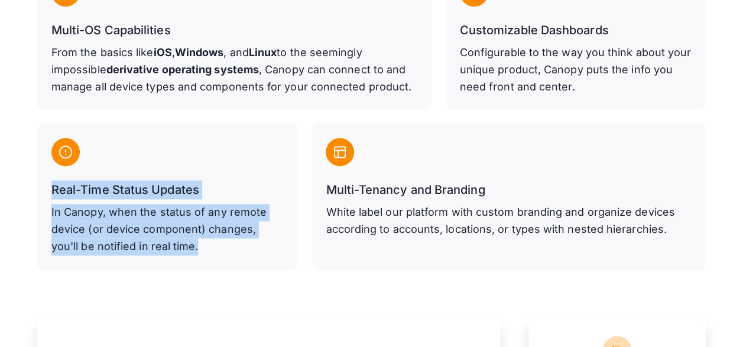
drag, startPoint x: 52, startPoint y: 188, endPoint x: 246, endPoint y: 265, distance: 208.2
click at [246, 265] on div "Real-Time Status Updates In Canopy, when the status of any remote device (or de…" at bounding box center [167, 195] width 261 height 145
click at [117, 225] on p "In Canopy, when the status of any remote device (or device component) changes, …" at bounding box center [167, 229] width 232 height 51
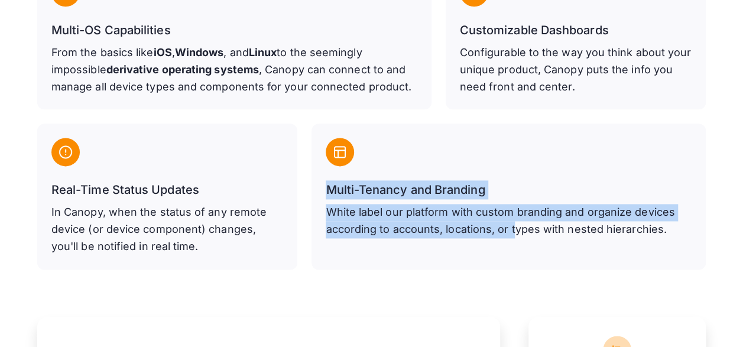
drag, startPoint x: 324, startPoint y: 188, endPoint x: 514, endPoint y: 253, distance: 200.5
click at [514, 253] on div "Multi-Tenancy and Branding White label our platform with custom branding and or…" at bounding box center [508, 195] width 394 height 145
drag, startPoint x: 514, startPoint y: 253, endPoint x: 455, endPoint y: 239, distance: 60.9
click at [455, 239] on div "Multi-Tenancy and Branding White label our platform with custom branding and or…" at bounding box center [508, 195] width 394 height 145
click at [454, 238] on div "Multi-Tenancy and Branding White label our platform with custom branding and or…" at bounding box center [508, 195] width 394 height 145
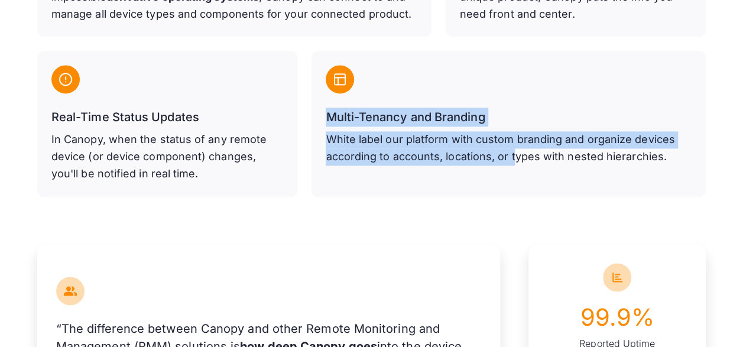
scroll to position [886, 0]
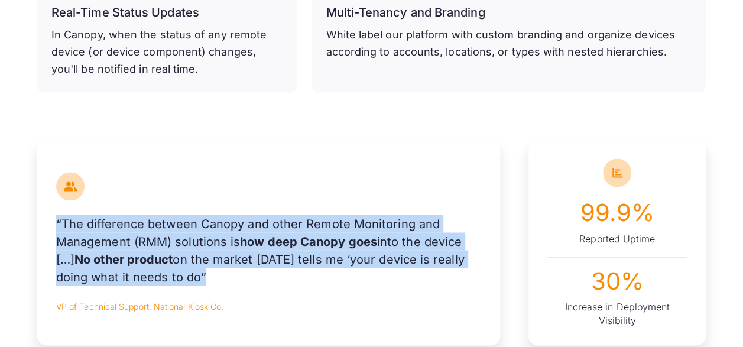
drag, startPoint x: 58, startPoint y: 222, endPoint x: 342, endPoint y: 273, distance: 288.7
click at [342, 273] on p "“The difference between Canopy and other Remote Monitoring and Management (RMM)…" at bounding box center [268, 249] width 425 height 71
drag, startPoint x: 342, startPoint y: 273, endPoint x: 265, endPoint y: 246, distance: 82.0
click at [265, 246] on strong "how deep Canopy goes" at bounding box center [308, 241] width 137 height 14
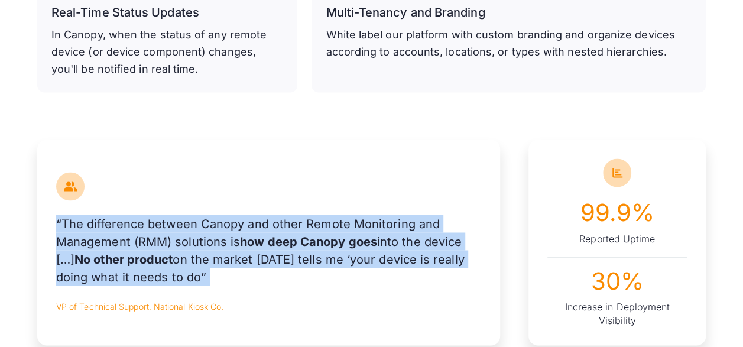
click at [265, 246] on strong "how deep Canopy goes" at bounding box center [308, 241] width 137 height 14
drag, startPoint x: 265, startPoint y: 246, endPoint x: 157, endPoint y: 246, distance: 107.5
click at [157, 246] on p "“The difference between Canopy and other Remote Monitoring and Management (RMM)…" at bounding box center [268, 249] width 425 height 71
click at [70, 222] on p "“The difference between Canopy and other Remote Monitoring and Management (RMM)…" at bounding box center [268, 249] width 425 height 71
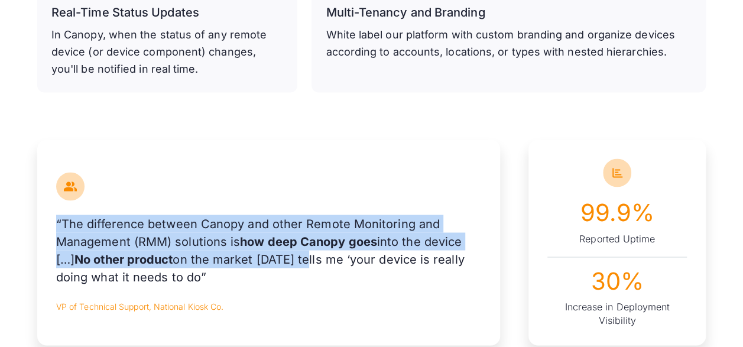
drag, startPoint x: 57, startPoint y: 219, endPoint x: 307, endPoint y: 261, distance: 254.1
click at [307, 261] on p "“The difference between Canopy and other Remote Monitoring and Management (RMM)…" at bounding box center [268, 249] width 425 height 71
drag, startPoint x: 307, startPoint y: 261, endPoint x: 122, endPoint y: 235, distance: 187.3
click at [122, 235] on p "“The difference between Canopy and other Remote Monitoring and Management (RMM)…" at bounding box center [268, 249] width 425 height 71
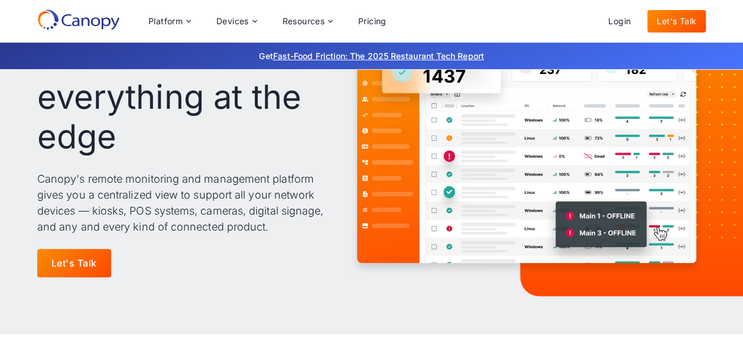
scroll to position [0, 0]
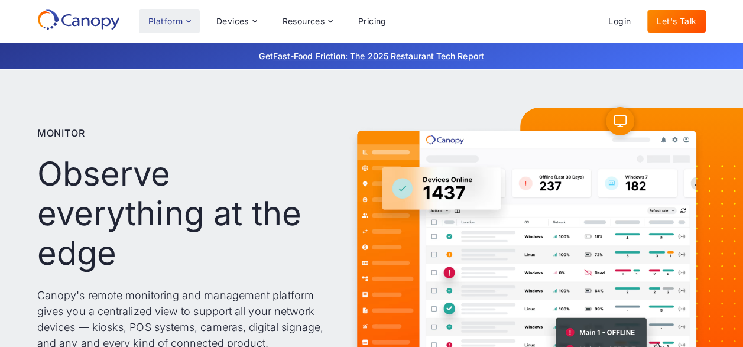
click at [178, 22] on div "Platform" at bounding box center [165, 21] width 34 height 8
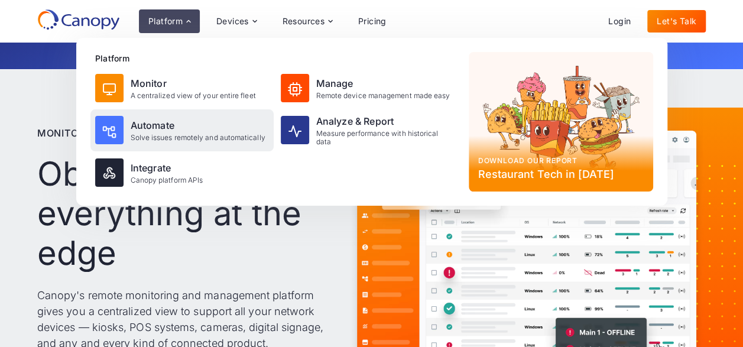
click at [192, 139] on div "Solve issues remotely and automatically" at bounding box center [198, 138] width 135 height 8
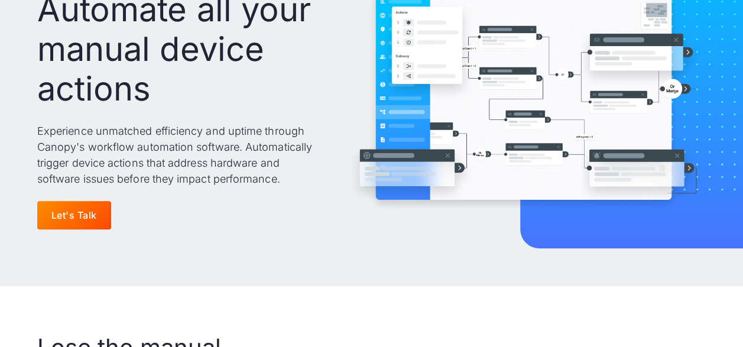
scroll to position [177, 0]
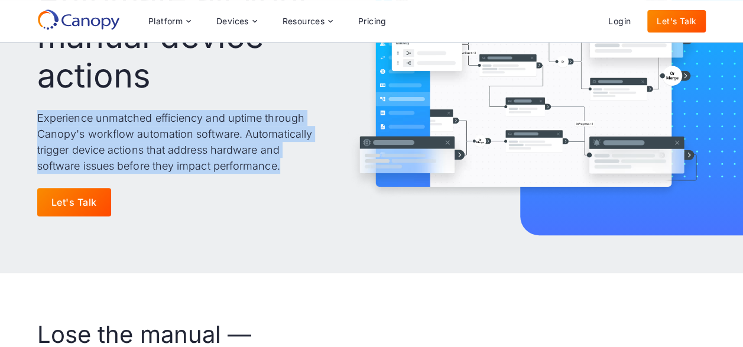
drag, startPoint x: 39, startPoint y: 115, endPoint x: 281, endPoint y: 170, distance: 247.8
click at [281, 170] on p "Experience unmatched efficiency and uptime through Canopy's workflow automation…" at bounding box center [180, 142] width 287 height 64
drag, startPoint x: 281, startPoint y: 170, endPoint x: 162, endPoint y: 149, distance: 120.5
click at [162, 149] on p "Experience unmatched efficiency and uptime through Canopy's workflow automation…" at bounding box center [180, 142] width 287 height 64
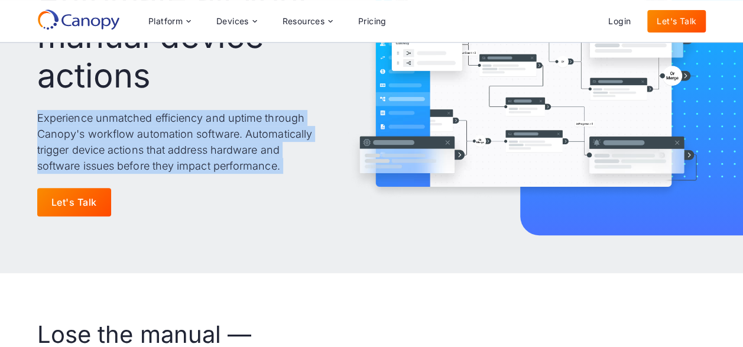
click at [162, 149] on p "Experience unmatched efficiency and uptime through Canopy's workflow automation…" at bounding box center [180, 142] width 287 height 64
drag, startPoint x: 162, startPoint y: 149, endPoint x: 251, endPoint y: 162, distance: 90.2
click at [251, 162] on p "Experience unmatched efficiency and uptime through Canopy's workflow automation…" at bounding box center [180, 142] width 287 height 64
click at [227, 142] on p "Experience unmatched efficiency and uptime through Canopy's workflow automation…" at bounding box center [180, 142] width 287 height 64
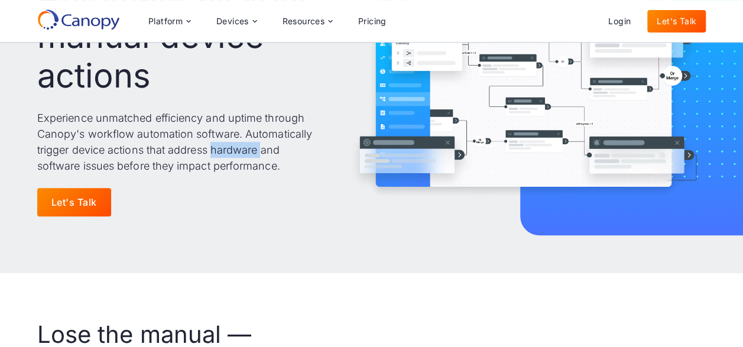
click at [227, 142] on p "Experience unmatched efficiency and uptime through Canopy's workflow automation…" at bounding box center [180, 142] width 287 height 64
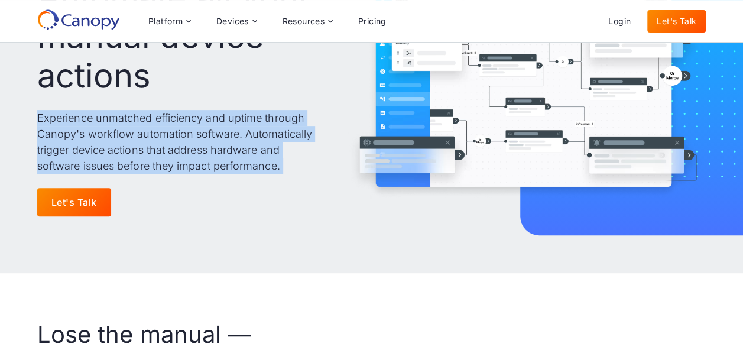
click at [227, 142] on p "Experience unmatched efficiency and uptime through Canopy's workflow automation…" at bounding box center [180, 142] width 287 height 64
drag, startPoint x: 227, startPoint y: 142, endPoint x: 229, endPoint y: 161, distance: 18.4
click at [229, 161] on p "Experience unmatched efficiency and uptime through Canopy's workflow automation…" at bounding box center [180, 142] width 287 height 64
click at [253, 131] on p "Experience unmatched efficiency and uptime through Canopy's workflow automation…" at bounding box center [180, 142] width 287 height 64
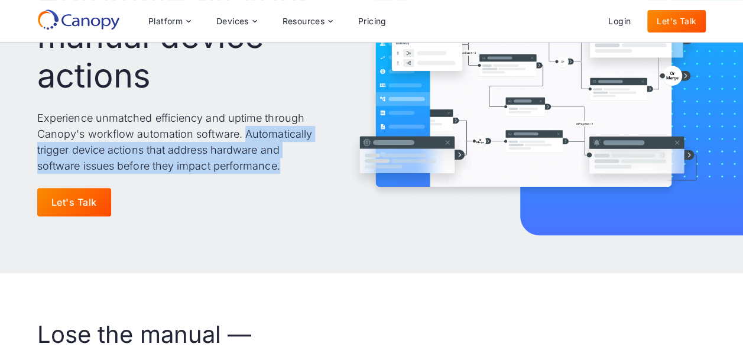
drag, startPoint x: 243, startPoint y: 133, endPoint x: 287, endPoint y: 165, distance: 54.5
click at [287, 165] on p "Experience unmatched efficiency and uptime through Canopy's workflow automation…" at bounding box center [180, 142] width 287 height 64
drag, startPoint x: 287, startPoint y: 165, endPoint x: 177, endPoint y: 157, distance: 110.2
click at [177, 157] on p "Experience unmatched efficiency and uptime through Canopy's workflow automation…" at bounding box center [180, 142] width 287 height 64
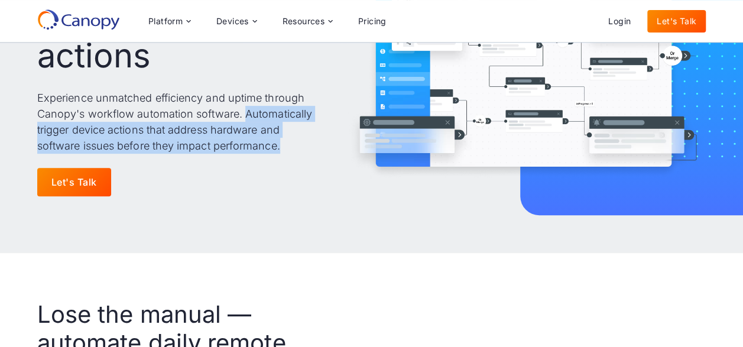
scroll to position [414, 0]
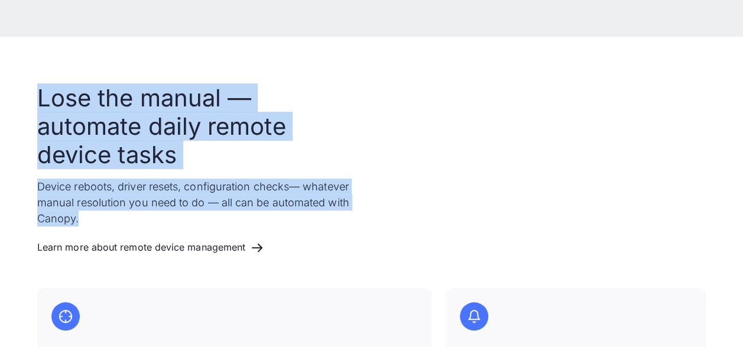
drag, startPoint x: 32, startPoint y: 97, endPoint x: 373, endPoint y: 233, distance: 367.6
drag, startPoint x: 373, startPoint y: 233, endPoint x: 206, endPoint y: 204, distance: 169.7
click at [206, 204] on p "Device reboots, driver resets, configuration checks— whatever manual resolution…" at bounding box center [197, 202] width 321 height 48
click at [221, 187] on p "Device reboots, driver resets, configuration checks— whatever manual resolution…" at bounding box center [197, 202] width 321 height 48
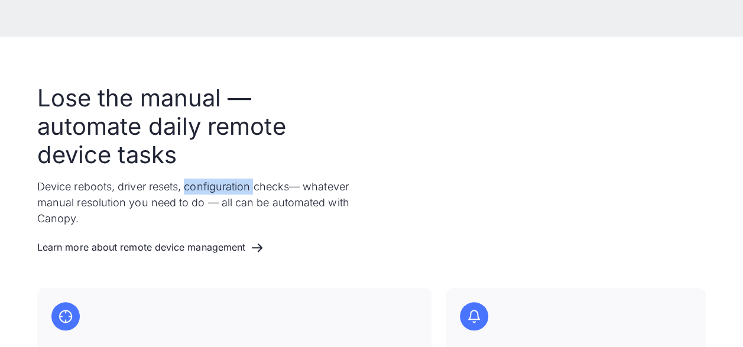
click at [221, 187] on p "Device reboots, driver resets, configuration checks— whatever manual resolution…" at bounding box center [197, 202] width 321 height 48
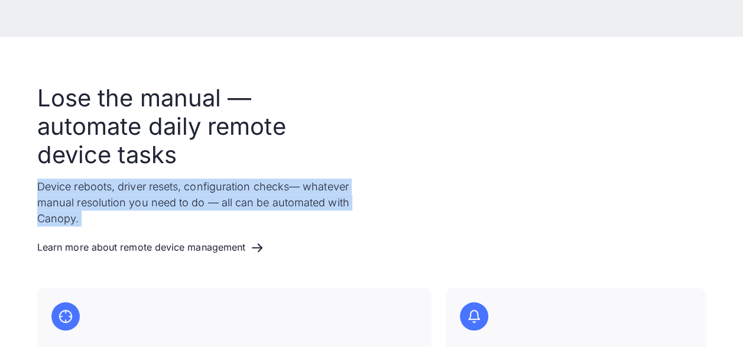
click at [221, 187] on p "Device reboots, driver resets, configuration checks— whatever manual resolution…" at bounding box center [197, 202] width 321 height 48
drag, startPoint x: 221, startPoint y: 187, endPoint x: 78, endPoint y: 178, distance: 143.3
click at [76, 196] on p "Device reboots, driver resets, configuration checks— whatever manual resolution…" at bounding box center [197, 202] width 321 height 48
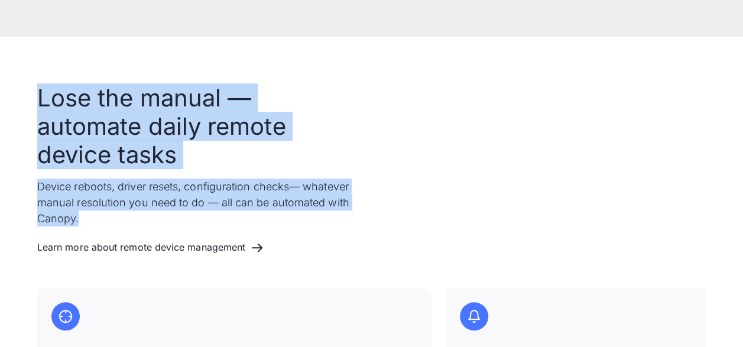
drag, startPoint x: 43, startPoint y: 100, endPoint x: 264, endPoint y: 219, distance: 251.1
click at [264, 219] on div "Lose the manual — automate daily remote device tasks Device reboots, driver res…" at bounding box center [197, 171] width 321 height 175
drag, startPoint x: 264, startPoint y: 219, endPoint x: 80, endPoint y: 190, distance: 186.5
click at [80, 190] on p "Device reboots, driver resets, configuration checks— whatever manual resolution…" at bounding box center [197, 202] width 321 height 48
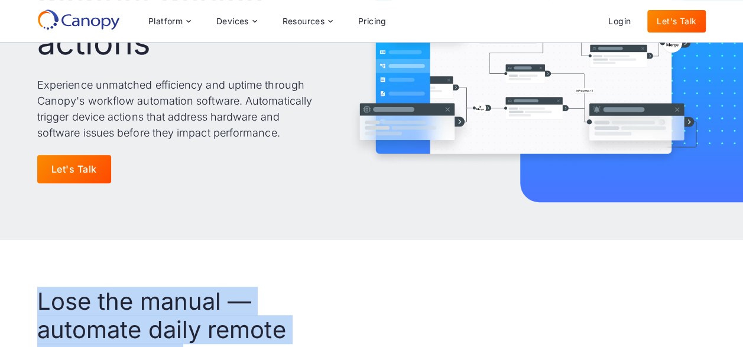
scroll to position [59, 0]
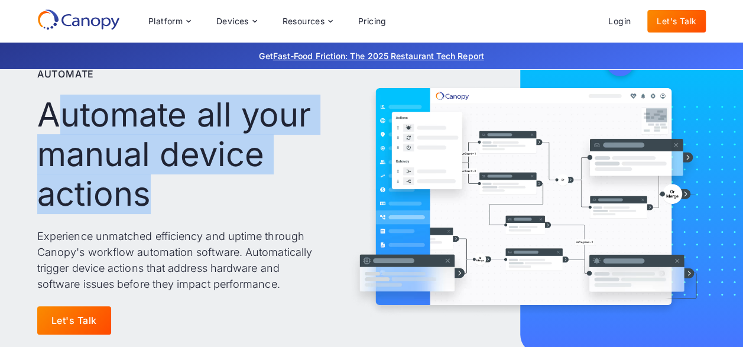
drag, startPoint x: 66, startPoint y: 120, endPoint x: 244, endPoint y: 202, distance: 195.9
click at [244, 202] on h1 "Automate all your manual device actions" at bounding box center [180, 154] width 287 height 119
drag, startPoint x: 244, startPoint y: 202, endPoint x: 134, endPoint y: 151, distance: 121.9
click at [134, 151] on h1 "Automate all your manual device actions" at bounding box center [180, 154] width 287 height 119
click at [50, 171] on h1 "Automate all your manual device actions" at bounding box center [180, 154] width 287 height 119
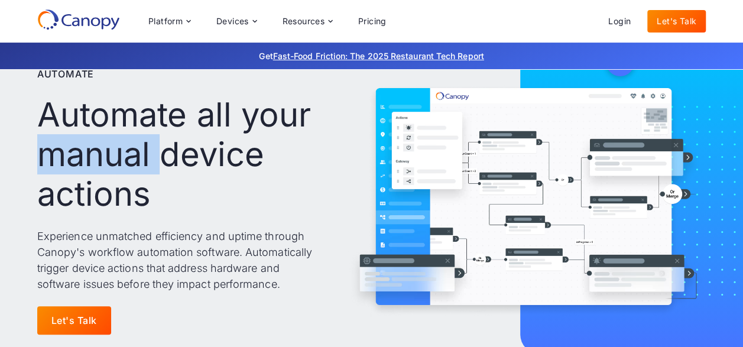
click at [50, 171] on h1 "Automate all your manual device actions" at bounding box center [180, 154] width 287 height 119
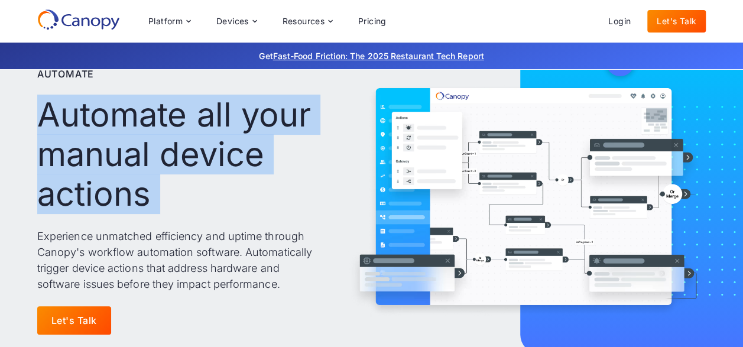
click at [50, 171] on h1 "Automate all your manual device actions" at bounding box center [180, 154] width 287 height 119
drag, startPoint x: 50, startPoint y: 171, endPoint x: 261, endPoint y: 148, distance: 212.8
click at [262, 148] on h1 "Automate all your manual device actions" at bounding box center [180, 154] width 287 height 119
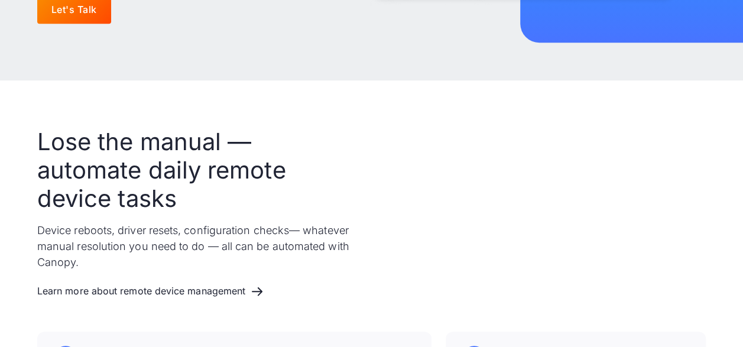
scroll to position [414, 0]
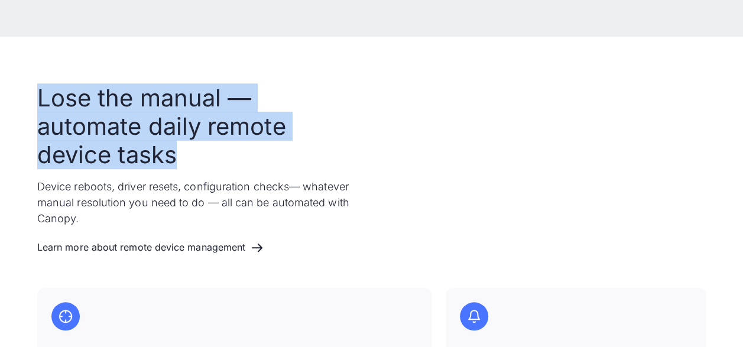
drag, startPoint x: 35, startPoint y: 93, endPoint x: 242, endPoint y: 160, distance: 217.7
drag, startPoint x: 242, startPoint y: 160, endPoint x: 145, endPoint y: 137, distance: 99.5
click at [145, 137] on h2 "Lose the manual — automate daily remote device tasks" at bounding box center [197, 126] width 321 height 85
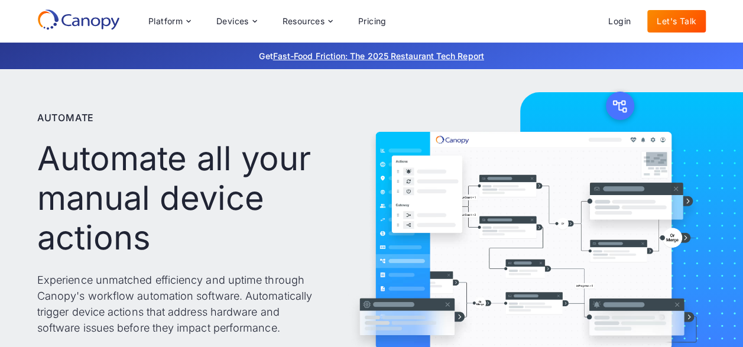
scroll to position [0, 0]
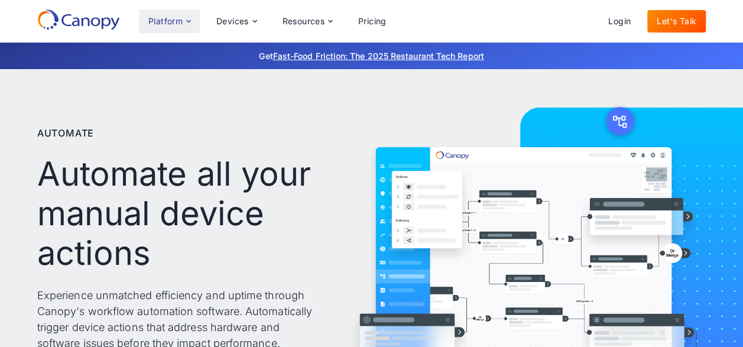
click at [184, 30] on div "Platform" at bounding box center [169, 21] width 61 height 24
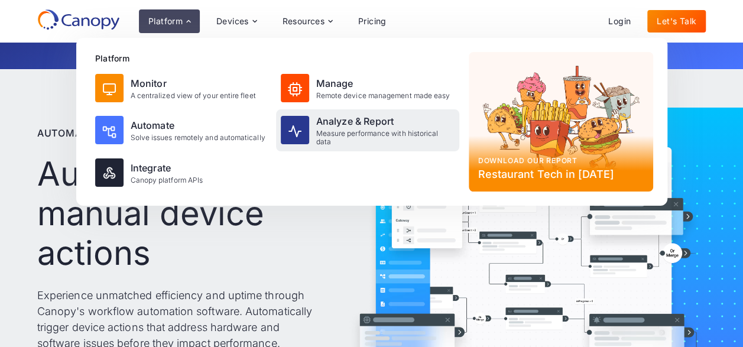
click at [357, 132] on div "Measure performance with historical data" at bounding box center [385, 137] width 138 height 17
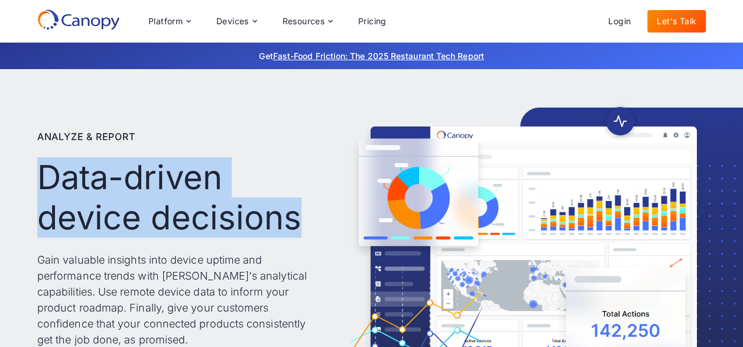
drag, startPoint x: 40, startPoint y: 175, endPoint x: 318, endPoint y: 238, distance: 285.1
click at [318, 238] on div "Analyze & Report Data-driven device decisions Gain valuable insights into devic…" at bounding box center [180, 259] width 287 height 287
drag, startPoint x: 318, startPoint y: 238, endPoint x: 134, endPoint y: 220, distance: 185.2
click at [134, 220] on h1 "Data-driven device decisions" at bounding box center [180, 197] width 287 height 79
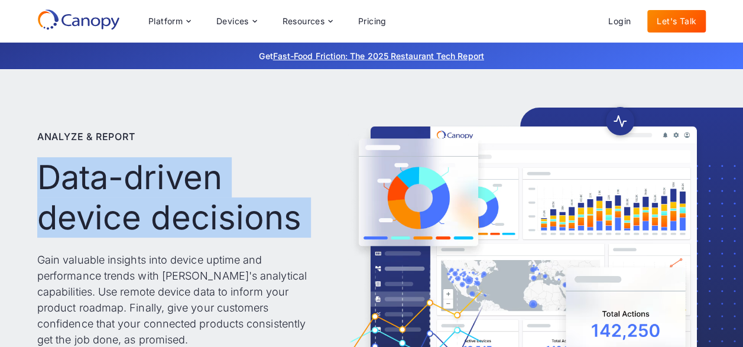
click at [134, 220] on h1 "Data-driven device decisions" at bounding box center [180, 197] width 287 height 79
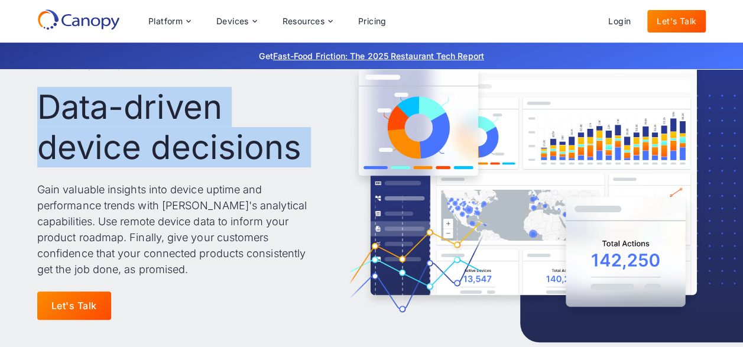
scroll to position [118, 0]
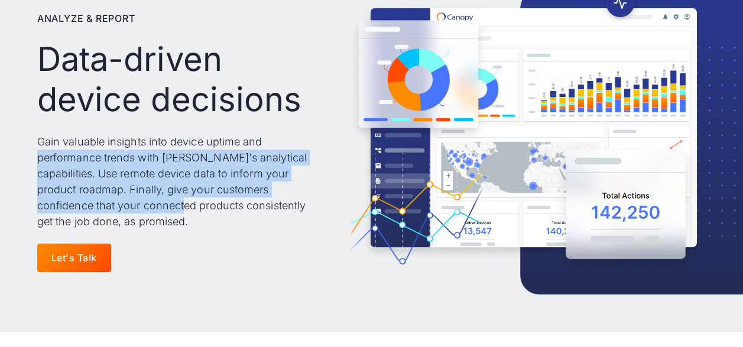
drag, startPoint x: 116, startPoint y: 205, endPoint x: 20, endPoint y: 154, distance: 108.6
click at [20, 154] on div "Analyze & Report Data-driven device decisions Gain valuable insights into devic…" at bounding box center [371, 141] width 743 height 381
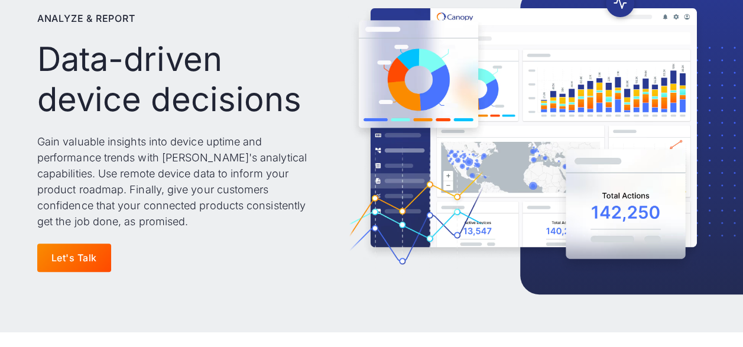
drag, startPoint x: 20, startPoint y: 154, endPoint x: 180, endPoint y: 206, distance: 167.8
click at [180, 206] on p "Gain valuable insights into device uptime and performance trends with [PERSON_N…" at bounding box center [180, 182] width 287 height 96
click at [45, 150] on p "Gain valuable insights into device uptime and performance trends with [PERSON_N…" at bounding box center [180, 182] width 287 height 96
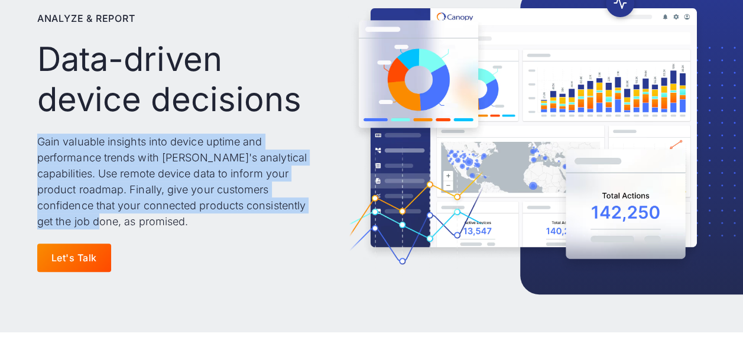
drag, startPoint x: 41, startPoint y: 142, endPoint x: 332, endPoint y: 212, distance: 299.6
click at [332, 212] on div "Analyze & Report Data-driven device decisions Gain valuable insights into devic…" at bounding box center [371, 141] width 668 height 287
drag, startPoint x: 332, startPoint y: 212, endPoint x: 191, endPoint y: 168, distance: 148.0
click at [191, 168] on p "Gain valuable insights into device uptime and performance trends with Canopy's …" at bounding box center [180, 182] width 287 height 96
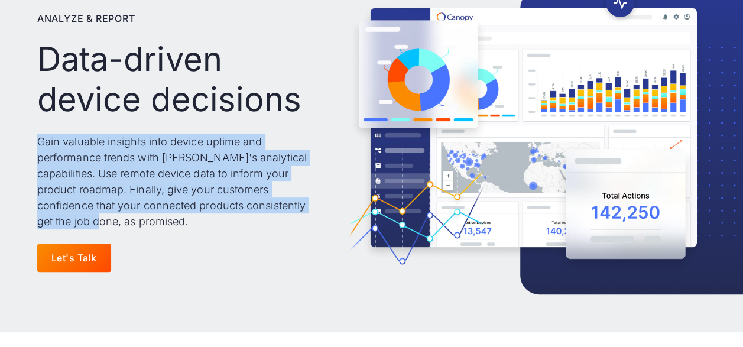
drag, startPoint x: 191, startPoint y: 168, endPoint x: 72, endPoint y: 138, distance: 122.5
click at [72, 138] on p "Gain valuable insights into device uptime and performance trends with Canopy's …" at bounding box center [180, 182] width 287 height 96
drag, startPoint x: 72, startPoint y: 138, endPoint x: 117, endPoint y: 169, distance: 54.7
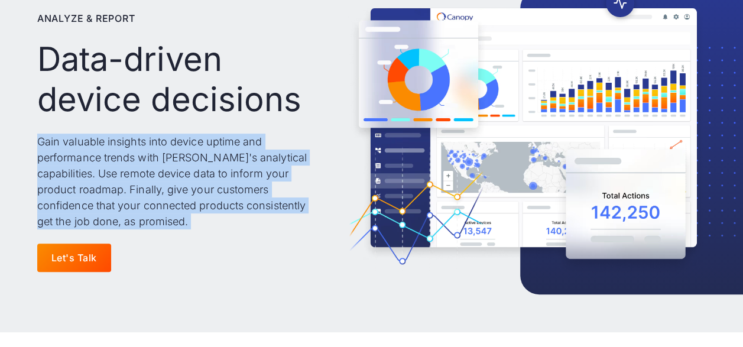
click at [117, 169] on p "Gain valuable insights into device uptime and performance trends with Canopy's …" at bounding box center [180, 182] width 287 height 96
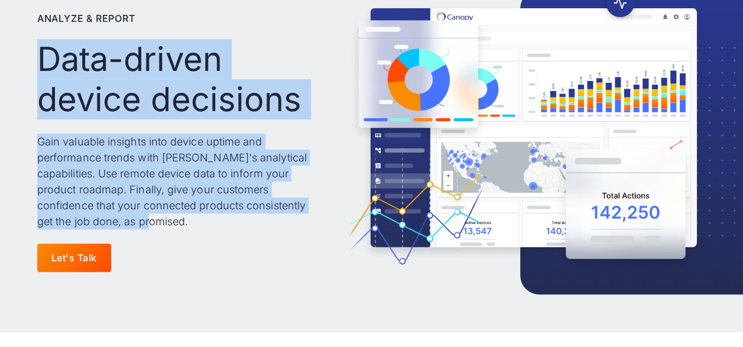
drag, startPoint x: 39, startPoint y: 55, endPoint x: 259, endPoint y: 220, distance: 274.7
click at [259, 220] on div "Analyze & Report Data-driven device decisions Gain valuable insights into devic…" at bounding box center [180, 141] width 287 height 287
drag, startPoint x: 259, startPoint y: 220, endPoint x: 164, endPoint y: 188, distance: 100.1
click at [164, 188] on p "Gain valuable insights into device uptime and performance trends with Canopy's …" at bounding box center [180, 182] width 287 height 96
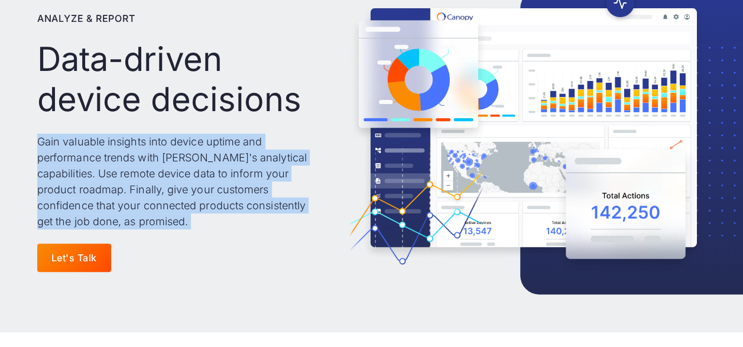
click at [164, 188] on p "Gain valuable insights into device uptime and performance trends with Canopy's …" at bounding box center [180, 182] width 287 height 96
drag, startPoint x: 164, startPoint y: 188, endPoint x: 167, endPoint y: 223, distance: 34.5
click at [167, 223] on p "Gain valuable insights into device uptime and performance trends with Canopy's …" at bounding box center [180, 182] width 287 height 96
click at [167, 222] on p "Gain valuable insights into device uptime and performance trends with Canopy's …" at bounding box center [180, 182] width 287 height 96
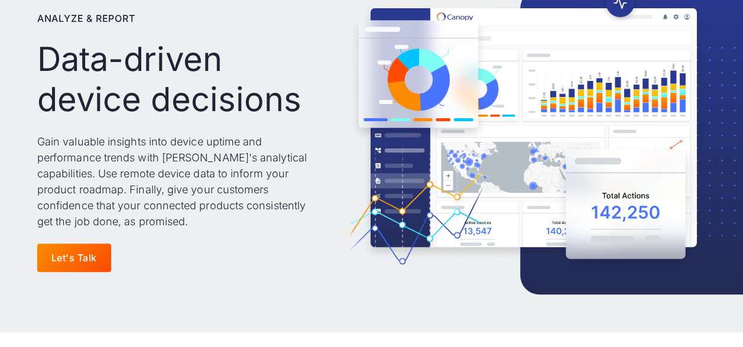
click at [102, 101] on h1 "Data-driven device decisions" at bounding box center [180, 79] width 287 height 79
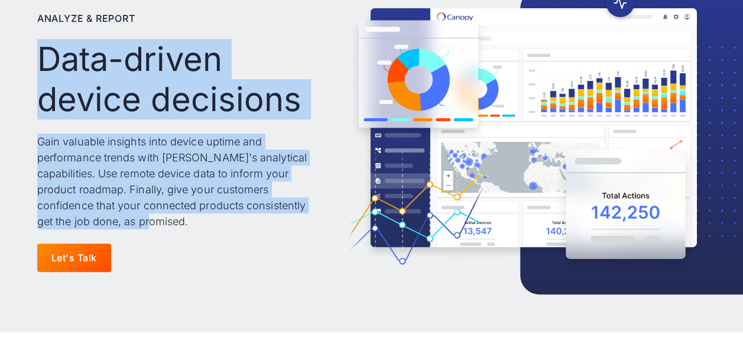
drag, startPoint x: 43, startPoint y: 52, endPoint x: 268, endPoint y: 225, distance: 283.5
click at [268, 225] on div "Analyze & Report Data-driven device decisions Gain valuable insights into devic…" at bounding box center [180, 141] width 287 height 287
drag, startPoint x: 268, startPoint y: 225, endPoint x: 190, endPoint y: 238, distance: 78.5
click at [190, 238] on div "Analyze & Report Data-driven device decisions Gain valuable insights into devic…" at bounding box center [180, 141] width 287 height 287
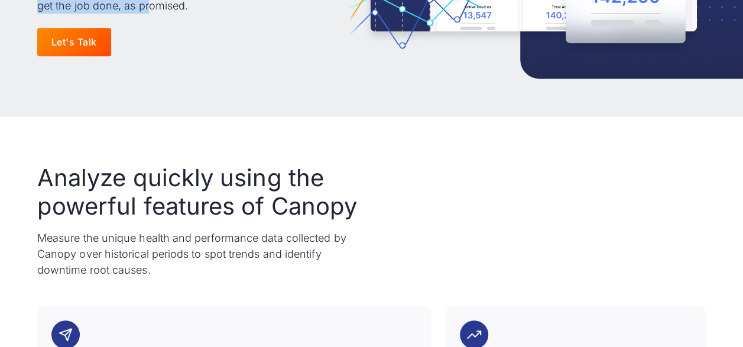
scroll to position [414, 0]
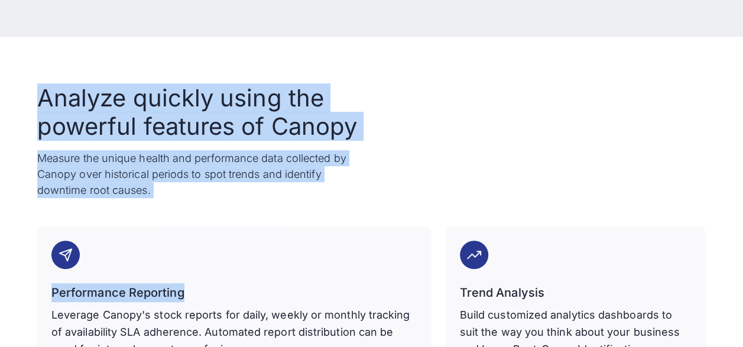
drag, startPoint x: 40, startPoint y: 95, endPoint x: 394, endPoint y: 192, distance: 367.5
click at [394, 192] on div "Analyze quickly using the powerful features of Canopy Measure the unique health…" at bounding box center [371, 334] width 668 height 500
click at [105, 102] on h2 "Analyze quickly using the powerful features of Canopy" at bounding box center [197, 112] width 321 height 57
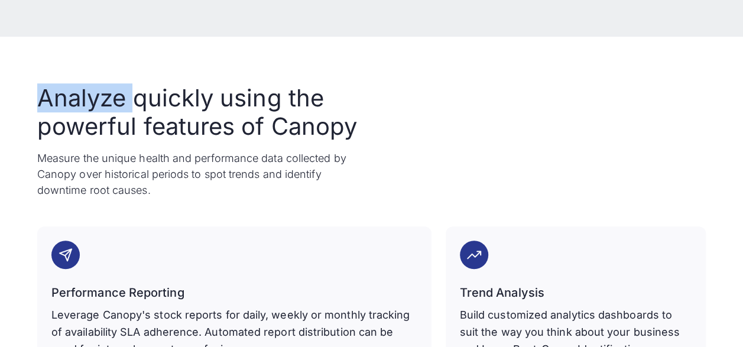
click at [105, 102] on h2 "Analyze quickly using the powerful features of Canopy" at bounding box center [197, 112] width 321 height 57
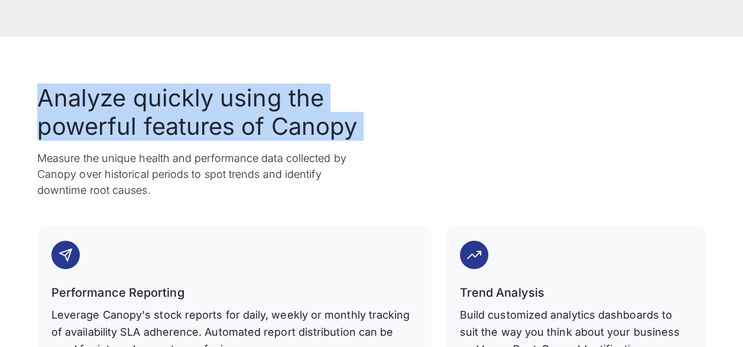
click at [105, 102] on h2 "Analyze quickly using the powerful features of Canopy" at bounding box center [197, 112] width 321 height 57
drag, startPoint x: 105, startPoint y: 102, endPoint x: 38, endPoint y: 110, distance: 67.9
click at [35, 136] on div "Analyze quickly using the powerful features of Canopy Measure the unique health…" at bounding box center [371, 334] width 743 height 595
click at [38, 102] on h2 "Analyze quickly using the powerful features of Canopy" at bounding box center [197, 112] width 321 height 57
drag, startPoint x: 39, startPoint y: 98, endPoint x: 395, endPoint y: 144, distance: 358.6
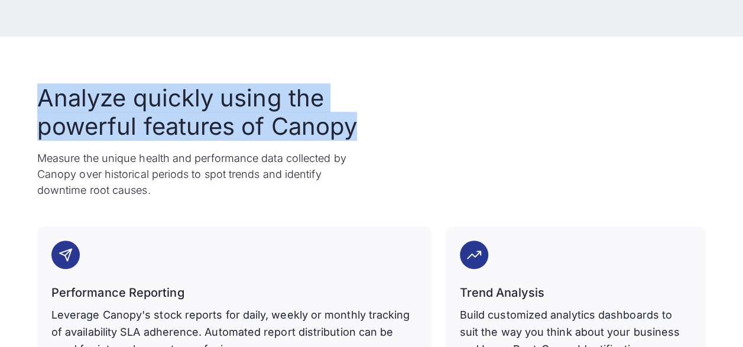
click at [395, 144] on div "Analyze quickly using the powerful features of Canopy Measure the unique health…" at bounding box center [371, 334] width 668 height 500
drag, startPoint x: 395, startPoint y: 144, endPoint x: 178, endPoint y: 126, distance: 217.5
click at [178, 126] on h2 "Analyze quickly using the powerful features of Canopy" at bounding box center [197, 112] width 321 height 57
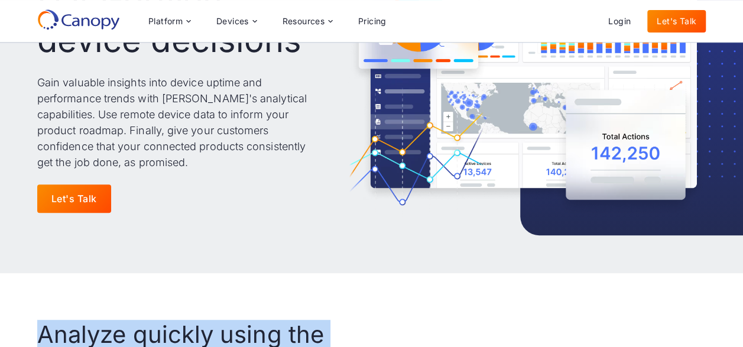
scroll to position [0, 0]
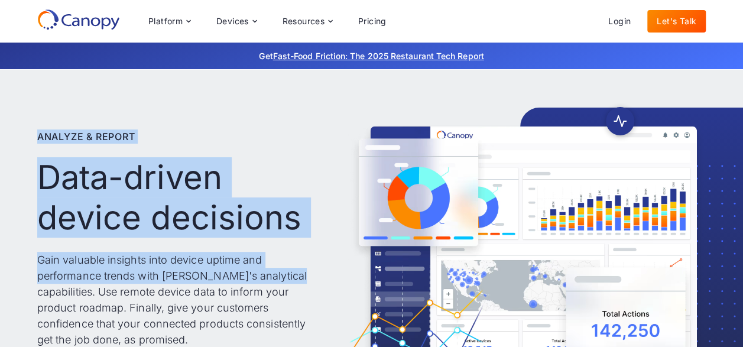
drag, startPoint x: 161, startPoint y: 227, endPoint x: 295, endPoint y: 273, distance: 142.4
click at [295, 273] on div "Analyze & Report Data-driven device decisions Gain valuable insights into devic…" at bounding box center [371, 259] width 743 height 381
drag, startPoint x: 295, startPoint y: 273, endPoint x: 216, endPoint y: 276, distance: 79.8
click at [216, 276] on p "Gain valuable insights into device uptime and performance trends with Canopy's …" at bounding box center [180, 300] width 287 height 96
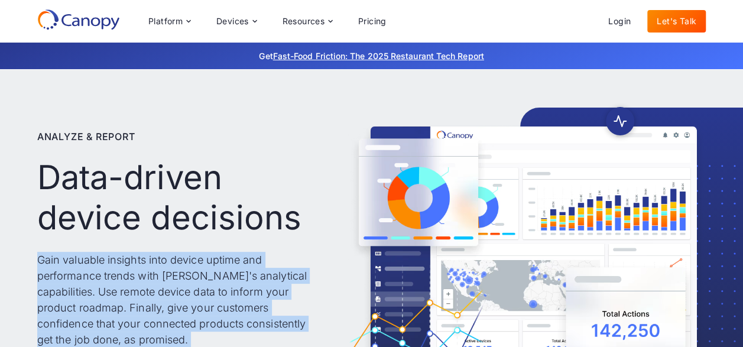
click at [216, 276] on p "Gain valuable insights into device uptime and performance trends with Canopy's …" at bounding box center [180, 300] width 287 height 96
drag, startPoint x: 216, startPoint y: 276, endPoint x: 197, endPoint y: 303, distance: 32.3
click at [199, 303] on p "Gain valuable insights into device uptime and performance trends with Canopy's …" at bounding box center [180, 300] width 287 height 96
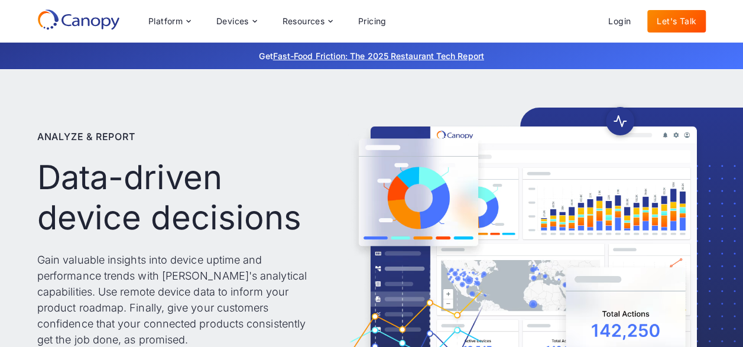
click at [42, 195] on h1 "Data-driven device decisions" at bounding box center [180, 197] width 287 height 79
click at [43, 195] on h1 "Data-driven device decisions" at bounding box center [180, 197] width 287 height 79
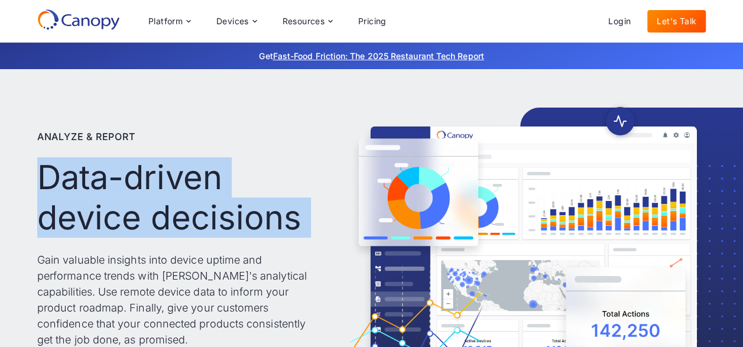
click at [43, 195] on h1 "Data-driven device decisions" at bounding box center [180, 197] width 287 height 79
drag, startPoint x: 43, startPoint y: 195, endPoint x: 57, endPoint y: 217, distance: 26.6
click at [57, 217] on h1 "Data-driven device decisions" at bounding box center [180, 197] width 287 height 79
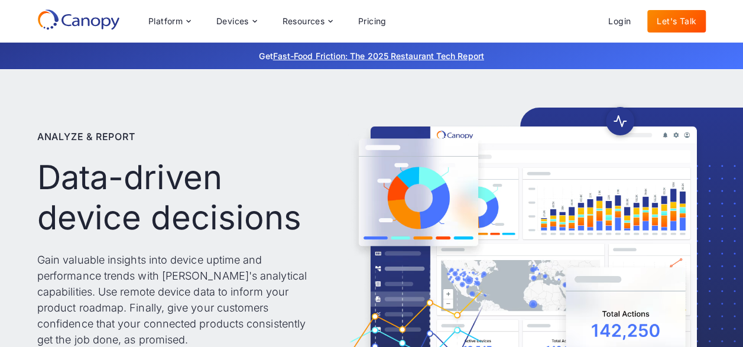
drag, startPoint x: 57, startPoint y: 217, endPoint x: 101, endPoint y: 256, distance: 59.0
click at [105, 256] on p "Gain valuable insights into device uptime and performance trends with Canopy's …" at bounding box center [180, 300] width 287 height 96
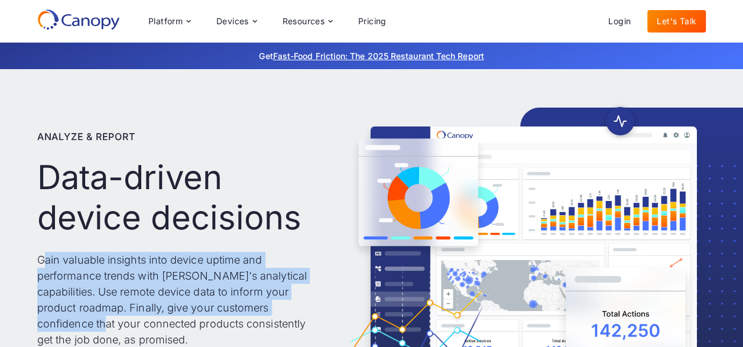
drag, startPoint x: 43, startPoint y: 265, endPoint x: 298, endPoint y: 307, distance: 258.2
click at [298, 307] on p "Gain valuable insights into device uptime and performance trends with Canopy's …" at bounding box center [180, 300] width 287 height 96
drag, startPoint x: 298, startPoint y: 307, endPoint x: 180, endPoint y: 278, distance: 121.2
click at [177, 284] on p "Gain valuable insights into device uptime and performance trends with Canopy's …" at bounding box center [180, 300] width 287 height 96
click at [49, 261] on p "Gain valuable insights into device uptime and performance trends with Canopy's …" at bounding box center [180, 300] width 287 height 96
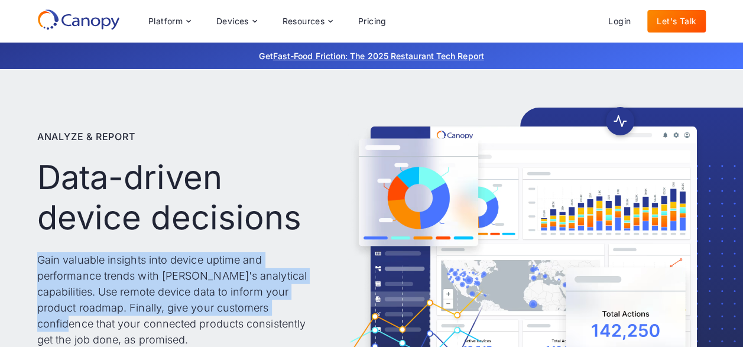
drag, startPoint x: 21, startPoint y: 259, endPoint x: 251, endPoint y: 307, distance: 234.2
click at [251, 307] on div "Analyze & Report Data-driven device decisions Gain valuable insights into devic…" at bounding box center [371, 259] width 743 height 381
drag, startPoint x: 251, startPoint y: 307, endPoint x: 111, endPoint y: 282, distance: 141.6
click at [111, 282] on p "Gain valuable insights into device uptime and performance trends with Canopy's …" at bounding box center [180, 300] width 287 height 96
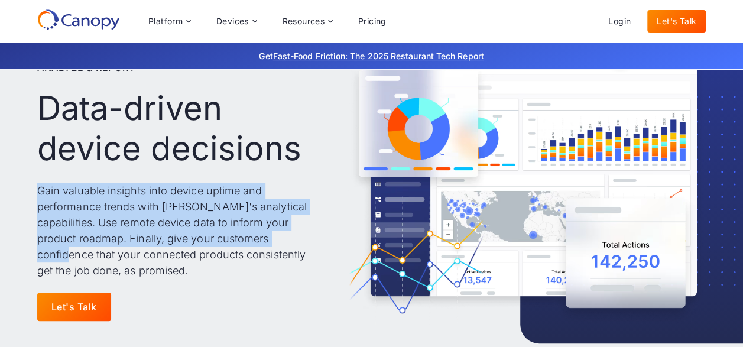
scroll to position [177, 0]
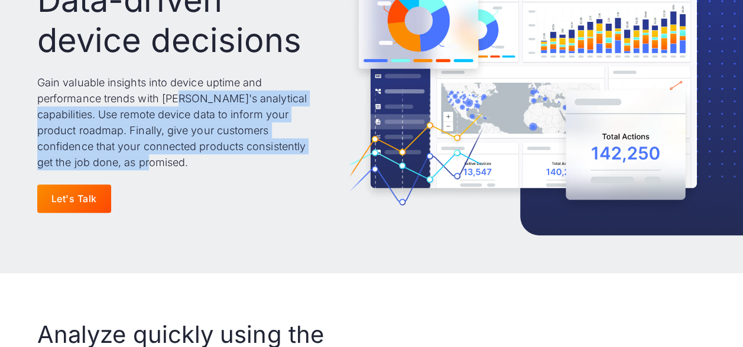
drag, startPoint x: 154, startPoint y: 164, endPoint x: 182, endPoint y: 96, distance: 73.6
click at [182, 96] on p "Gain valuable insights into device uptime and performance trends with Canopy's …" at bounding box center [180, 122] width 287 height 96
drag, startPoint x: 182, startPoint y: 96, endPoint x: 195, endPoint y: 123, distance: 29.6
click at [194, 123] on p "Gain valuable insights into device uptime and performance trends with Canopy's …" at bounding box center [180, 122] width 287 height 96
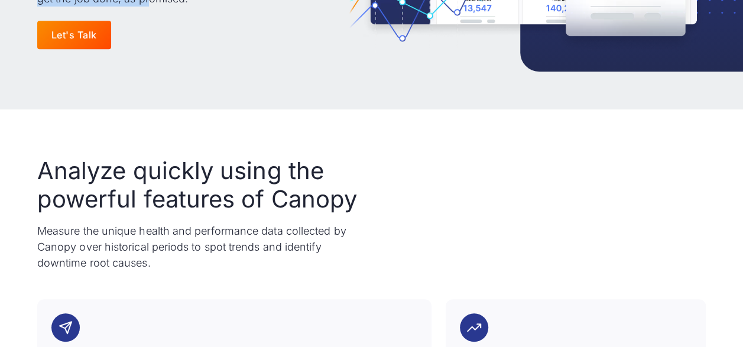
scroll to position [414, 0]
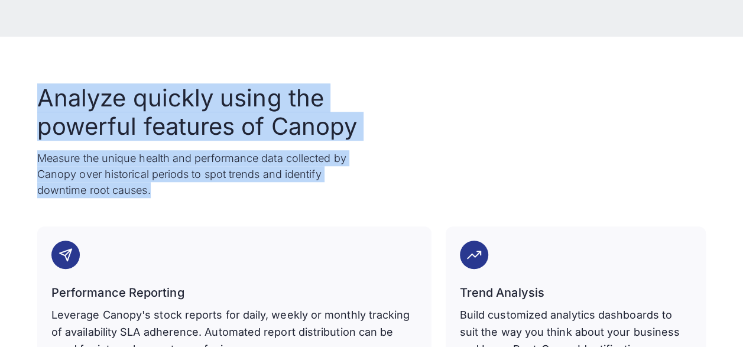
drag, startPoint x: 39, startPoint y: 100, endPoint x: 246, endPoint y: 196, distance: 227.9
click at [246, 196] on div "Analyze quickly using the powerful features of Canopy Measure the unique health…" at bounding box center [197, 141] width 321 height 114
click at [245, 196] on p "Measure the unique health and performance data collected by Canopy over histori…" at bounding box center [197, 174] width 321 height 48
click at [193, 188] on p "Measure the unique health and performance data collected by Canopy over histori…" at bounding box center [197, 174] width 321 height 48
drag, startPoint x: 30, startPoint y: 87, endPoint x: 229, endPoint y: 194, distance: 225.7
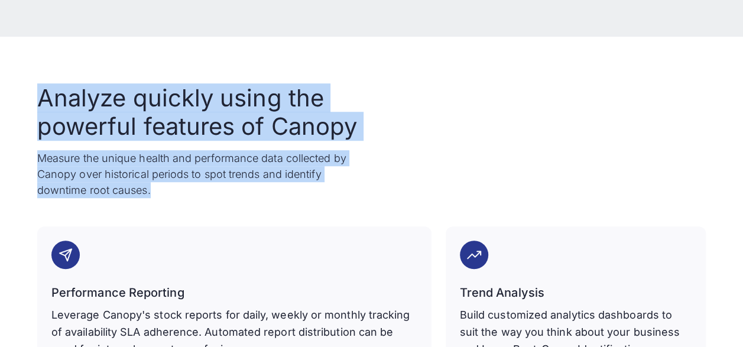
click at [229, 194] on div "Analyze quickly using the powerful features of Canopy Measure the unique health…" at bounding box center [371, 334] width 743 height 595
drag
click at [229, 194] on p "Measure the unique health and performance data collected by Canopy over histori…" at bounding box center [197, 174] width 321 height 48
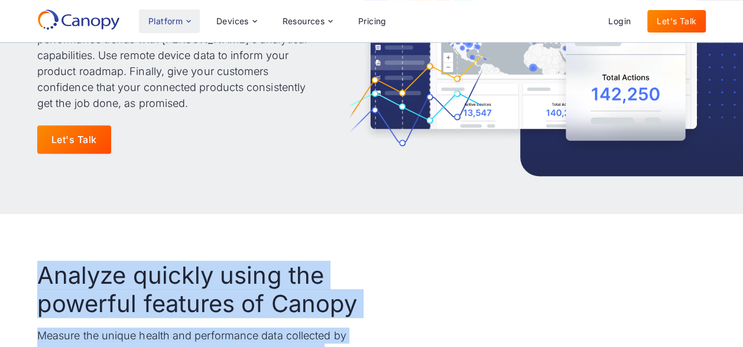
scroll to position [0, 0]
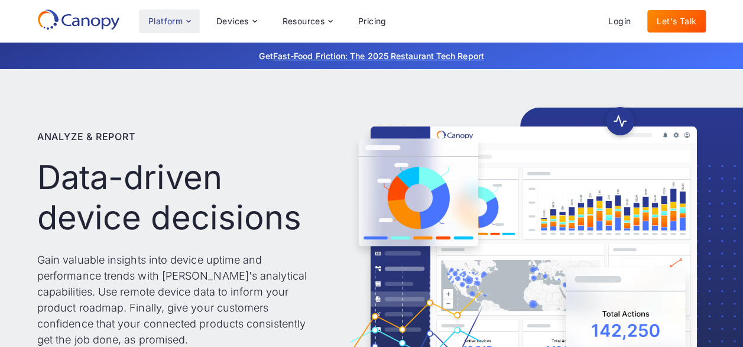
click at [192, 21] on icon at bounding box center [188, 21] width 9 height 9
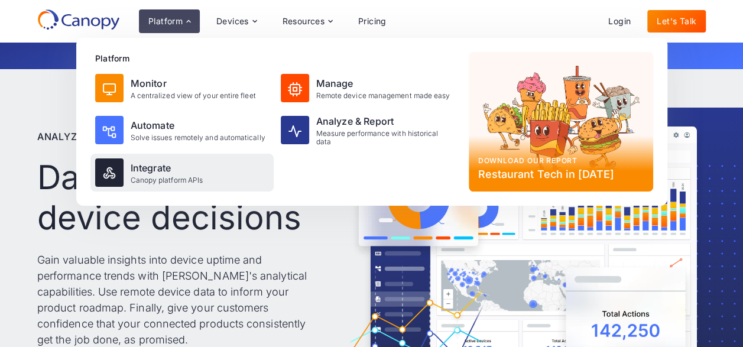
click at [145, 182] on div "Canopy platform APIs" at bounding box center [167, 180] width 73 height 8
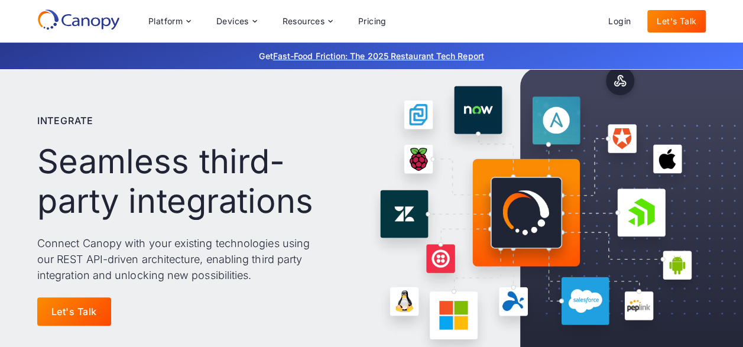
scroll to position [59, 0]
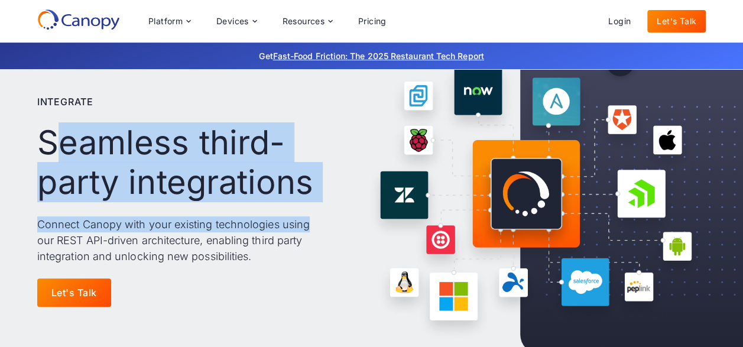
drag, startPoint x: 56, startPoint y: 141, endPoint x: 321, endPoint y: 214, distance: 275.2
click at [321, 214] on div "Integrate Seamless third-party integrations Connect Canopy with your existing t…" at bounding box center [180, 200] width 287 height 287
drag, startPoint x: 321, startPoint y: 214, endPoint x: 133, endPoint y: 170, distance: 193.5
click at [151, 170] on h1 "Seamless third-party integrations" at bounding box center [180, 162] width 287 height 79
click at [44, 168] on h1 "Seamless third-party integrations" at bounding box center [180, 162] width 287 height 79
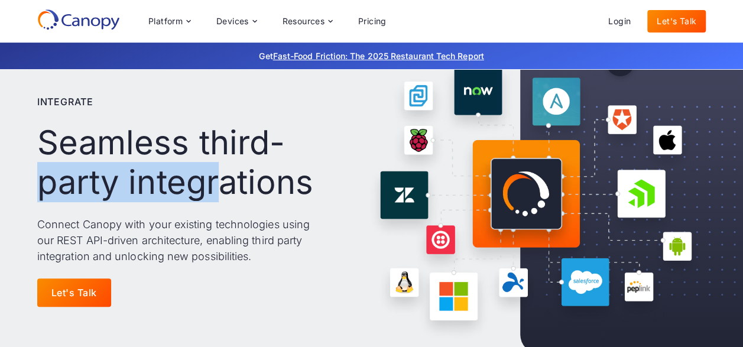
drag, startPoint x: 44, startPoint y: 168, endPoint x: 226, endPoint y: 194, distance: 183.7
click at [226, 194] on h1 "Seamless third-party integrations" at bounding box center [180, 162] width 287 height 79
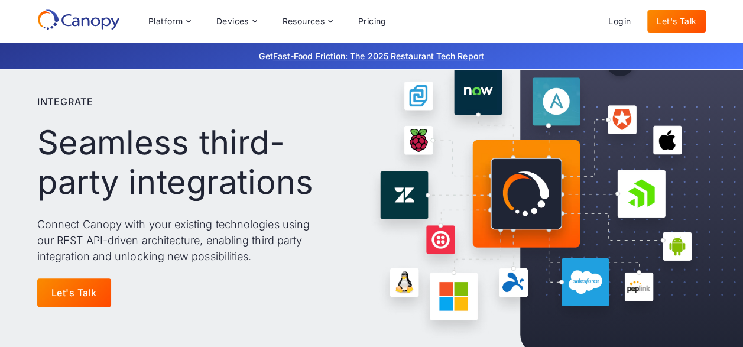
drag, startPoint x: 226, startPoint y: 194, endPoint x: 91, endPoint y: 161, distance: 138.6
click at [91, 161] on h1 "Seamless third-party integrations" at bounding box center [180, 162] width 287 height 79
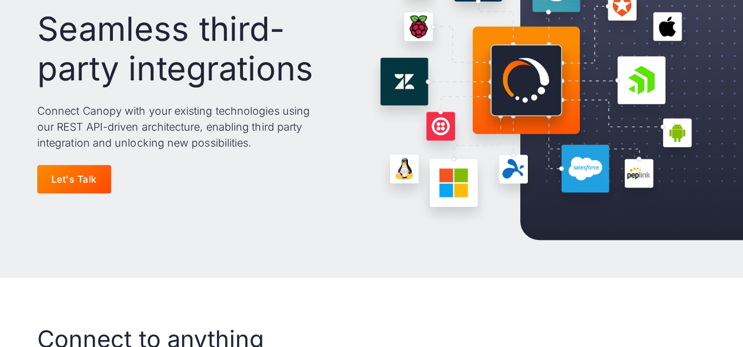
scroll to position [177, 0]
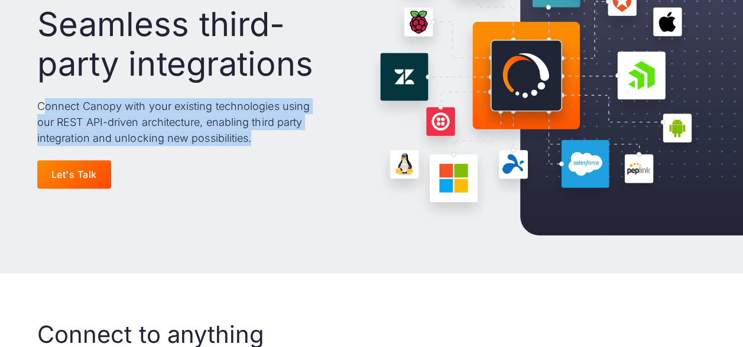
drag, startPoint x: 47, startPoint y: 106, endPoint x: 299, endPoint y: 134, distance: 253.2
click at [299, 134] on p "Connect Canopy with your existing technologies using our REST API-driven archit…" at bounding box center [180, 122] width 287 height 48
drag, startPoint x: 299, startPoint y: 134, endPoint x: 143, endPoint y: 121, distance: 156.5
click at [143, 121] on p "Connect Canopy with your existing technologies using our REST API-driven archit…" at bounding box center [180, 122] width 287 height 48
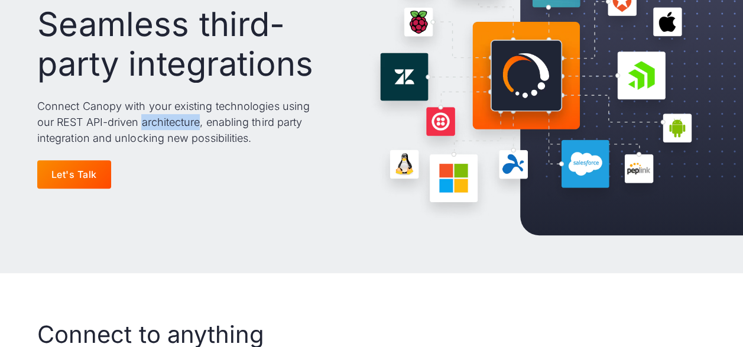
click at [143, 121] on p "Connect Canopy with your existing technologies using our REST API-driven archit…" at bounding box center [180, 122] width 287 height 48
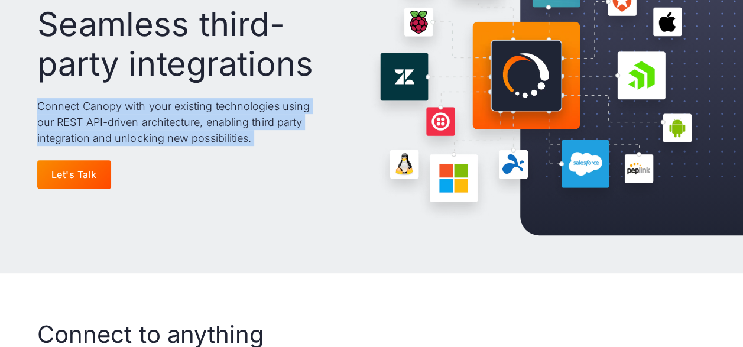
drag, startPoint x: 143, startPoint y: 121, endPoint x: 22, endPoint y: 105, distance: 121.6
click at [22, 105] on div "Integrate Seamless third-party integrations Connect Canopy with your existing t…" at bounding box center [371, 82] width 743 height 381
click at [22, 103] on div "Integrate Seamless third-party integrations Connect Canopy with your existing t…" at bounding box center [371, 82] width 743 height 381
click at [47, 97] on div "Integrate Seamless third-party integrations Connect Canopy with your existing t…" at bounding box center [180, 82] width 287 height 287
drag, startPoint x: 116, startPoint y: 105, endPoint x: 252, endPoint y: 139, distance: 140.0
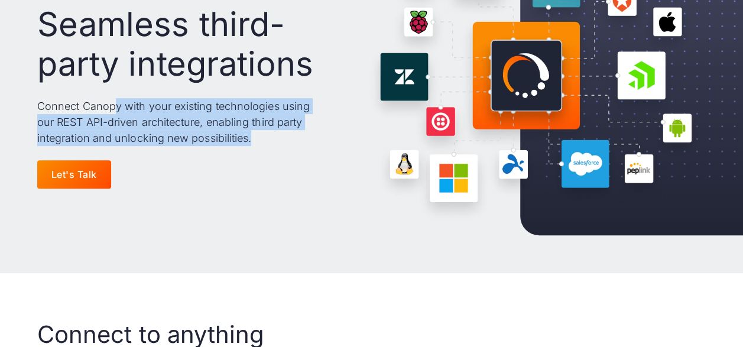
click at [252, 139] on p "Connect Canopy with your existing technologies using our REST API-driven archit…" at bounding box center [180, 122] width 287 height 48
drag, startPoint x: 252, startPoint y: 139, endPoint x: 183, endPoint y: 118, distance: 71.6
click at [183, 118] on p "Connect Canopy with your existing technologies using our REST API-driven archit…" at bounding box center [180, 122] width 287 height 48
click at [183, 116] on p "Connect Canopy with your existing technologies using our REST API-driven archit…" at bounding box center [180, 122] width 287 height 48
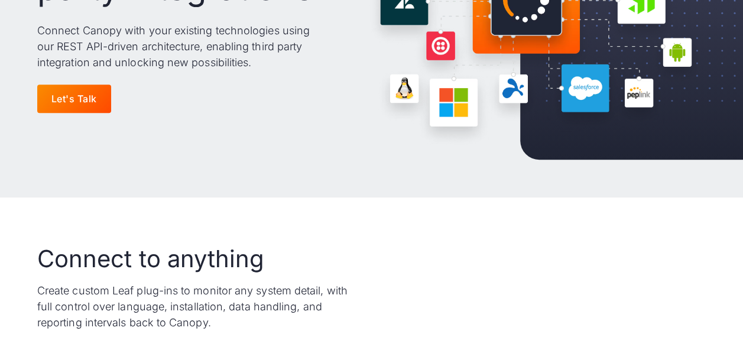
scroll to position [295, 0]
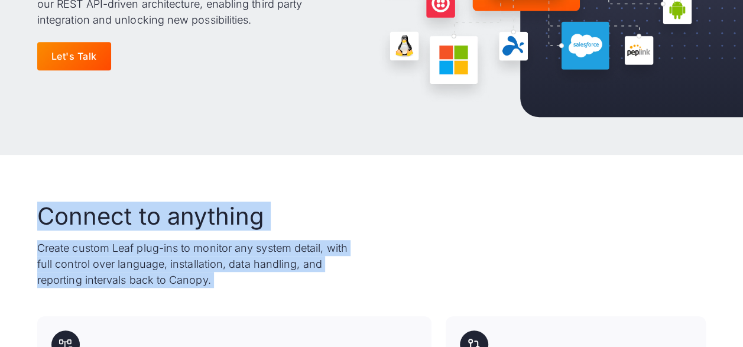
drag, startPoint x: 25, startPoint y: 206, endPoint x: 409, endPoint y: 295, distance: 395.0
click at [409, 295] on div "Connect to anything Create custom Leaf plug-ins to monitor any system detail, w…" at bounding box center [371, 349] width 743 height 388
drag, startPoint x: 409, startPoint y: 295, endPoint x: 174, endPoint y: 292, distance: 235.2
click at [174, 292] on div "Connect to anything Create custom Leaf plug-ins to monitor any system detail, w…" at bounding box center [371, 349] width 668 height 294
click at [51, 227] on h2 "Connect to anything" at bounding box center [150, 216] width 227 height 28
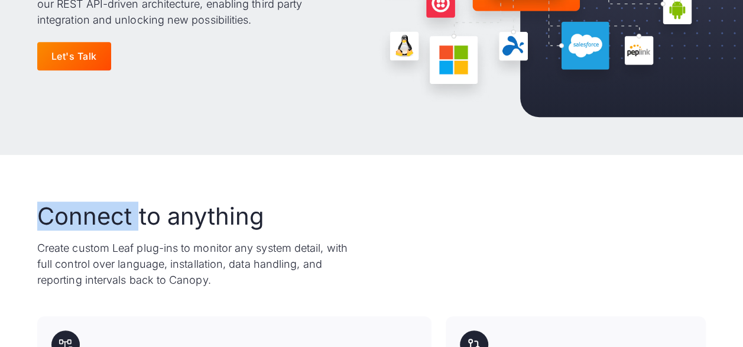
click at [51, 227] on h2 "Connect to anything" at bounding box center [150, 216] width 227 height 28
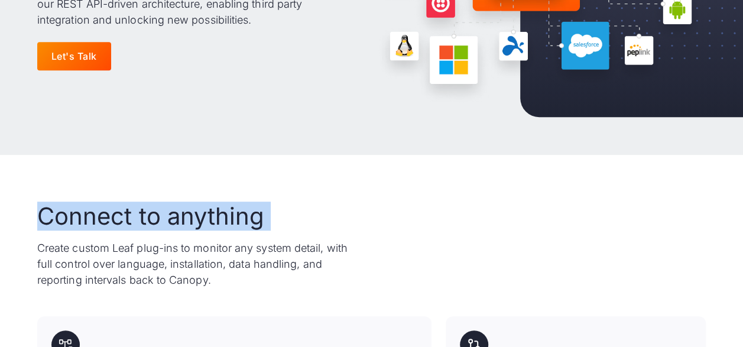
click at [51, 227] on h2 "Connect to anything" at bounding box center [150, 216] width 227 height 28
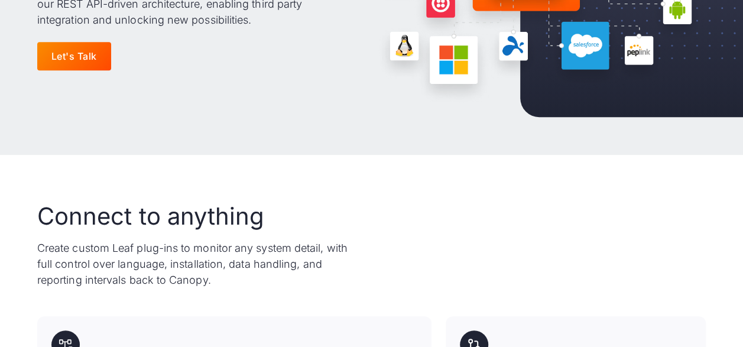
drag, startPoint x: 51, startPoint y: 227, endPoint x: 191, endPoint y: 289, distance: 153.2
click at [191, 289] on div "Connect to anything Create custom Leaf plug-ins to monitor any system detail, w…" at bounding box center [371, 349] width 668 height 294
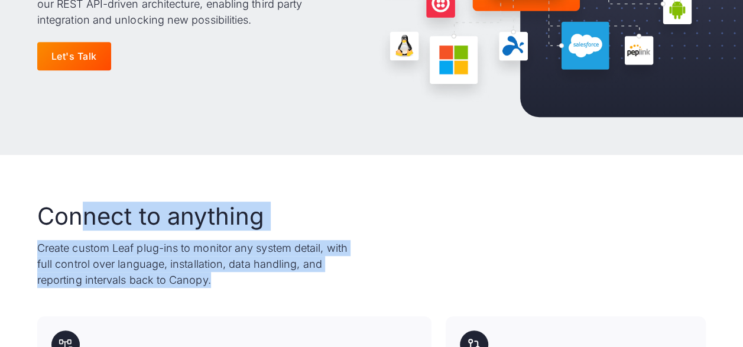
drag, startPoint x: 116, startPoint y: 234, endPoint x: 74, endPoint y: 208, distance: 49.4
click at [74, 208] on div "Connect to anything Create custom Leaf plug-ins to monitor any system detail, w…" at bounding box center [197, 245] width 321 height 86
drag, startPoint x: 74, startPoint y: 208, endPoint x: 45, endPoint y: 221, distance: 32.3
click at [72, 247] on p "Create custom Leaf plug-ins to monitor any system detail, with full control ove…" at bounding box center [197, 264] width 321 height 48
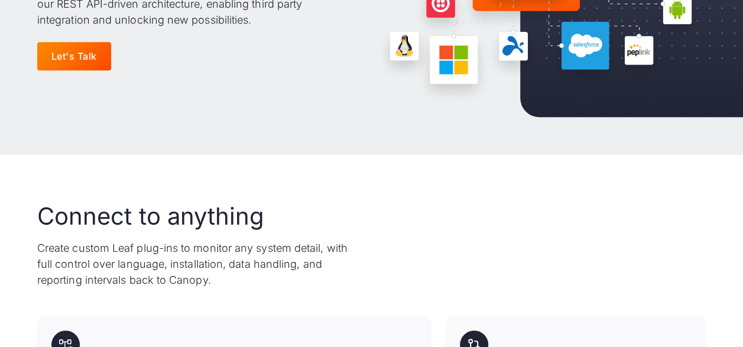
click at [37, 213] on div "Connect to anything Create custom Leaf plug-ins to monitor any system detail, w…" at bounding box center [371, 349] width 743 height 388
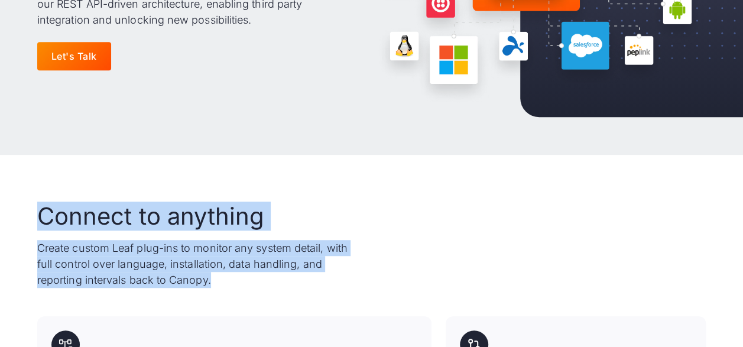
drag, startPoint x: 37, startPoint y: 212, endPoint x: 301, endPoint y: 290, distance: 275.2
click at [301, 290] on div "Connect to anything Create custom Leaf plug-ins to monitor any system detail, w…" at bounding box center [371, 349] width 743 height 388
drag, startPoint x: 301, startPoint y: 290, endPoint x: 165, endPoint y: 258, distance: 138.9
click at [165, 259] on p "Create custom Leaf plug-ins to monitor any system detail, with full control ove…" at bounding box center [197, 264] width 321 height 48
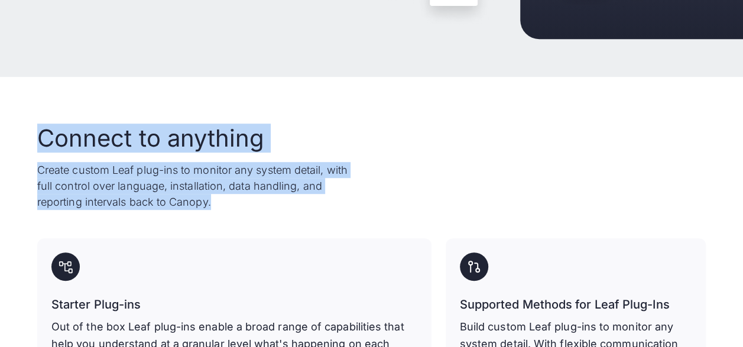
scroll to position [473, 0]
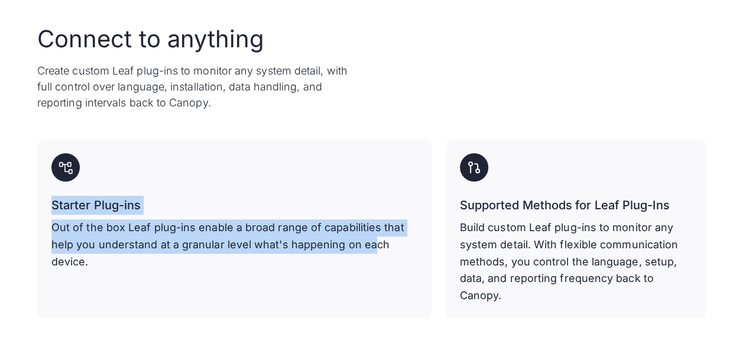
drag, startPoint x: 52, startPoint y: 203, endPoint x: 373, endPoint y: 250, distance: 324.2
click at [373, 250] on div "Starter Plug-ins Out of the box Leaf plug-ins enable a broad range of capabilit…" at bounding box center [234, 233] width 366 height 74
drag, startPoint x: 373, startPoint y: 250, endPoint x: 173, endPoint y: 234, distance: 200.3
click at [173, 234] on p "Out of the box Leaf plug-ins enable a broad range of capabilities that help you…" at bounding box center [234, 244] width 366 height 51
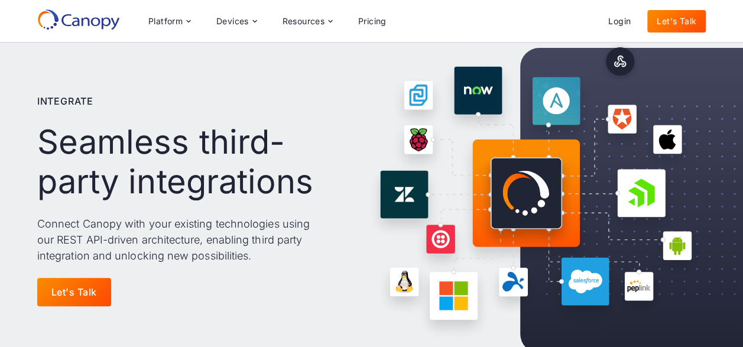
scroll to position [59, 0]
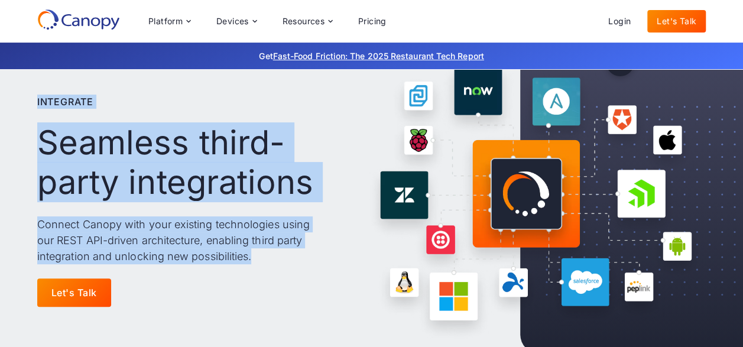
drag, startPoint x: 36, startPoint y: 99, endPoint x: 323, endPoint y: 265, distance: 330.9
click at [323, 265] on div "Integrate Seamless third-party integrations Connect Canopy with your existing t…" at bounding box center [371, 200] width 743 height 381
drag, startPoint x: 323, startPoint y: 265, endPoint x: 128, endPoint y: 243, distance: 196.2
click at [128, 243] on p "Connect Canopy with your existing technologies using our REST API-driven archit…" at bounding box center [180, 240] width 287 height 48
click at [127, 242] on p "Connect Canopy with your existing technologies using our REST API-driven archit…" at bounding box center [180, 240] width 287 height 48
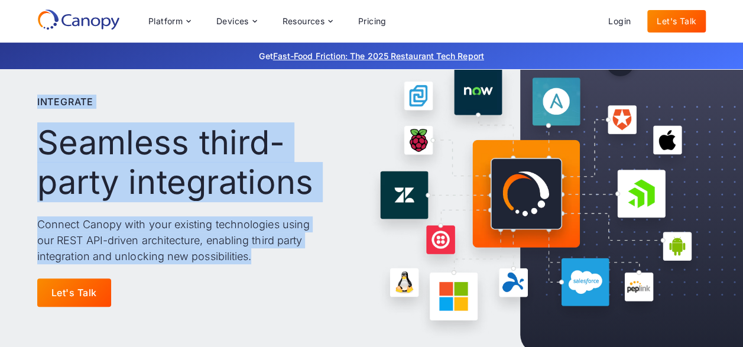
click at [127, 242] on p "Connect Canopy with your existing technologies using our REST API-driven archit…" at bounding box center [180, 240] width 287 height 48
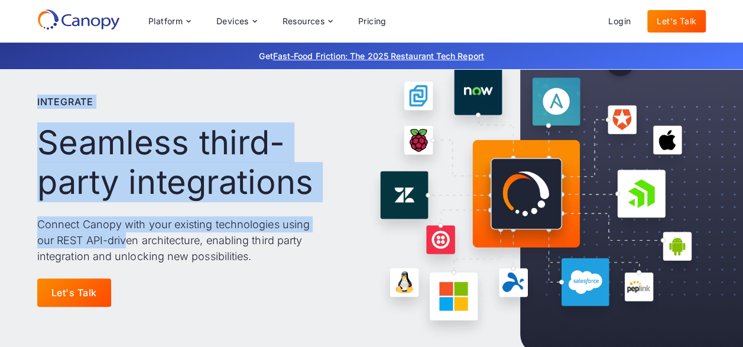
click at [126, 242] on p "Connect Canopy with your existing technologies using our REST API-driven archit…" at bounding box center [180, 240] width 287 height 48
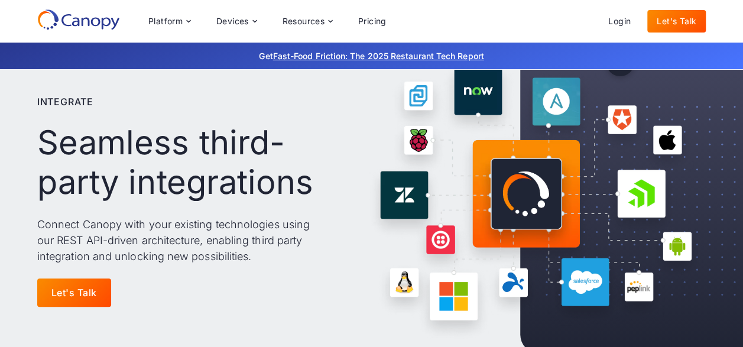
drag, startPoint x: 126, startPoint y: 242, endPoint x: 247, endPoint y: 246, distance: 120.6
click at [247, 246] on p "Connect Canopy with your existing technologies using our REST API-driven archit…" at bounding box center [180, 240] width 287 height 48
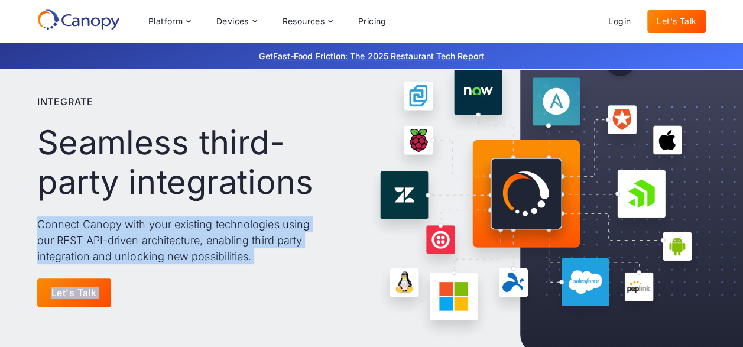
drag, startPoint x: 169, startPoint y: 236, endPoint x: 20, endPoint y: 222, distance: 149.6
click at [20, 222] on div "Integrate Seamless third-party integrations Connect Canopy with your existing t…" at bounding box center [371, 200] width 743 height 381
drag, startPoint x: 20, startPoint y: 222, endPoint x: 128, endPoint y: 224, distance: 107.6
click at [128, 224] on p "Connect Canopy with your existing technologies using our REST API-driven archit…" at bounding box center [180, 240] width 287 height 48
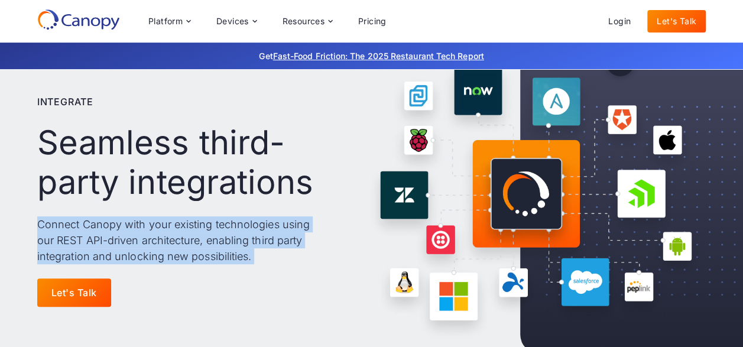
click at [128, 224] on p "Connect Canopy with your existing technologies using our REST API-driven archit…" at bounding box center [180, 240] width 287 height 48
drag, startPoint x: 128, startPoint y: 224, endPoint x: 207, endPoint y: 221, distance: 79.8
click at [207, 221] on p "Connect Canopy with your existing technologies using our REST API-driven archit…" at bounding box center [180, 240] width 287 height 48
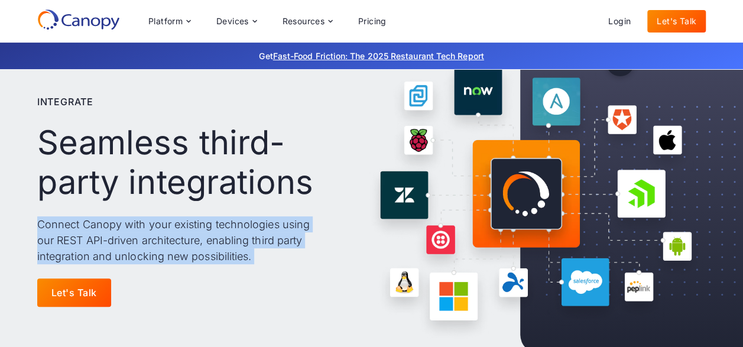
drag, startPoint x: 207, startPoint y: 221, endPoint x: 288, endPoint y: 225, distance: 81.0
click at [288, 225] on p "Connect Canopy with your existing technologies using our REST API-driven archit…" at bounding box center [180, 240] width 287 height 48
click at [293, 247] on p "Connect Canopy with your existing technologies using our REST API-driven archit…" at bounding box center [180, 240] width 287 height 48
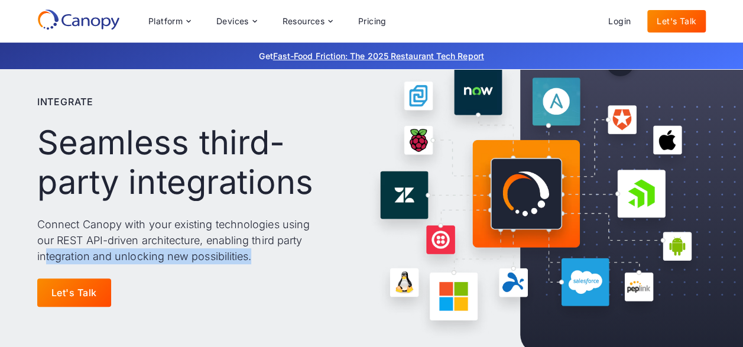
drag, startPoint x: 45, startPoint y: 259, endPoint x: 266, endPoint y: 258, distance: 221.6
click at [266, 258] on p "Connect Canopy with your existing technologies using our REST API-driven archit…" at bounding box center [180, 240] width 287 height 48
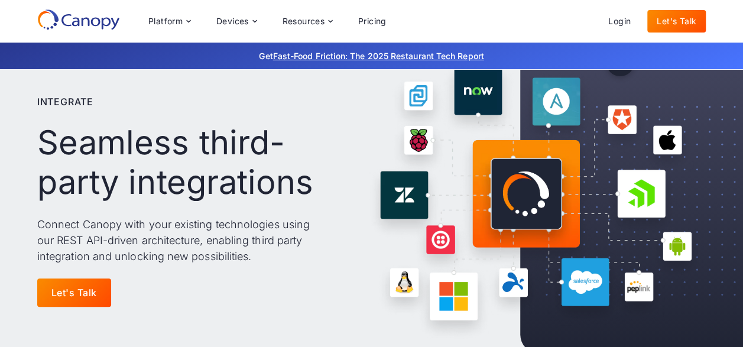
drag, startPoint x: 266, startPoint y: 258, endPoint x: 189, endPoint y: 220, distance: 86.4
click at [189, 220] on p "Connect Canopy with your existing technologies using our REST API-driven archit…" at bounding box center [180, 240] width 287 height 48
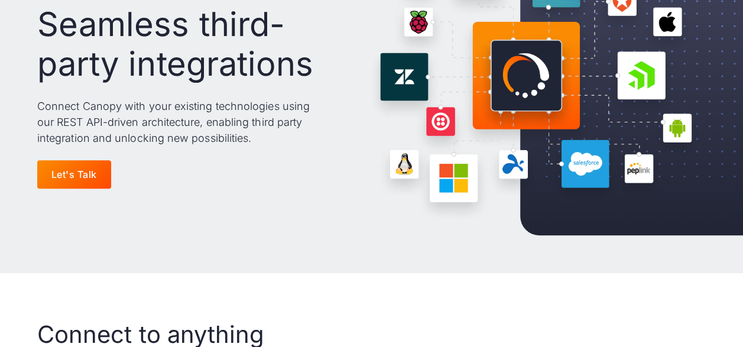
click at [189, 220] on div "Integrate Seamless third-party integrations Connect Canopy with your existing t…" at bounding box center [180, 82] width 287 height 287
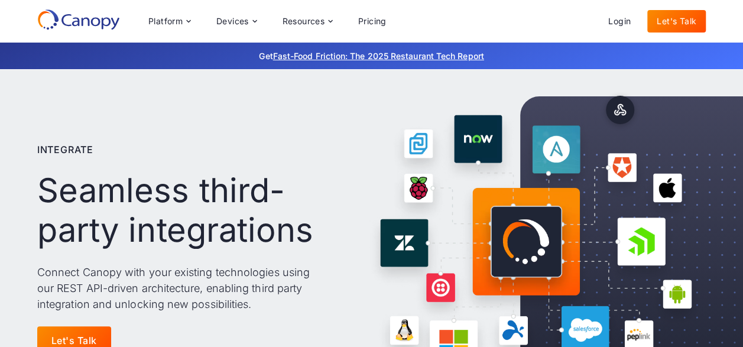
scroll to position [0, 0]
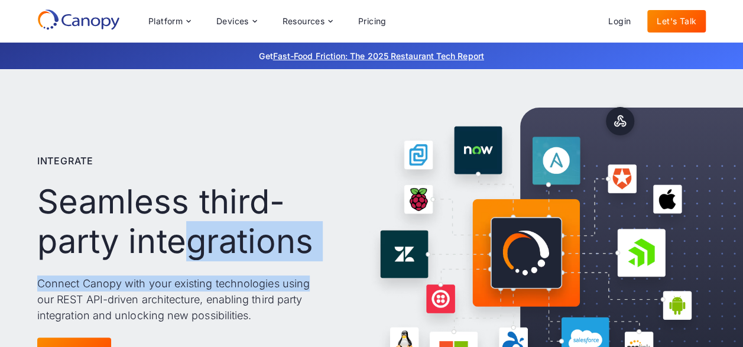
drag, startPoint x: 193, startPoint y: 227, endPoint x: 317, endPoint y: 277, distance: 133.4
click at [317, 277] on div "Integrate Seamless third-party integrations Connect Canopy with your existing t…" at bounding box center [180, 259] width 287 height 287
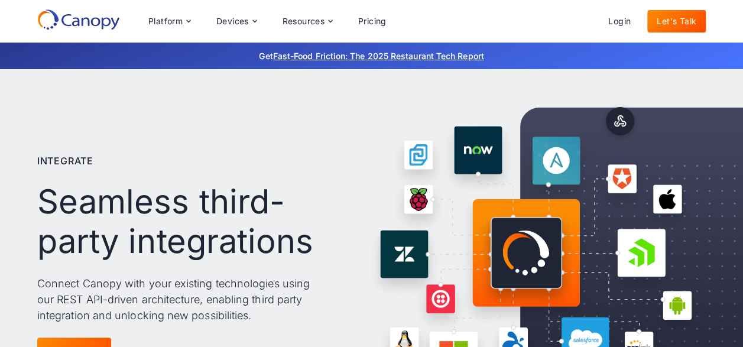
drag, startPoint x: 317, startPoint y: 277, endPoint x: 125, endPoint y: 249, distance: 193.4
click at [125, 251] on h1 "Seamless third-party integrations" at bounding box center [180, 221] width 287 height 79
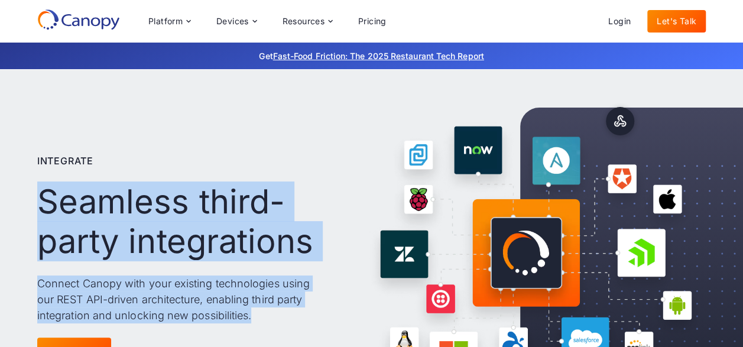
drag, startPoint x: 162, startPoint y: 203, endPoint x: 331, endPoint y: 310, distance: 199.7
click at [331, 310] on div "Integrate Seamless third-party integrations Connect Canopy with your existing t…" at bounding box center [371, 259] width 743 height 381
drag, startPoint x: 331, startPoint y: 310, endPoint x: 181, endPoint y: 300, distance: 150.4
click at [181, 300] on p "Connect Canopy with your existing technologies using our REST API-driven archit…" at bounding box center [180, 299] width 287 height 48
click at [181, 299] on p "Connect Canopy with your existing technologies using our REST API-driven archit…" at bounding box center [180, 299] width 287 height 48
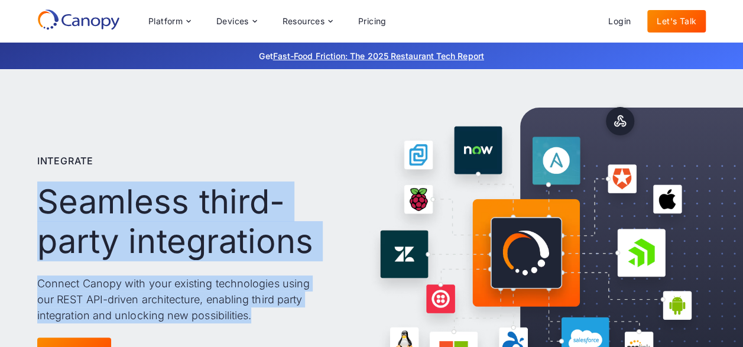
click at [181, 299] on p "Connect Canopy with your existing technologies using our REST API-driven archit…" at bounding box center [180, 299] width 287 height 48
drag, startPoint x: 181, startPoint y: 299, endPoint x: 48, endPoint y: 280, distance: 133.7
click at [49, 281] on p "Connect Canopy with your existing technologies using our REST API-driven archit…" at bounding box center [180, 299] width 287 height 48
click at [37, 281] on div "Integrate Seamless third-party integrations Connect Canopy with your existing t…" at bounding box center [371, 259] width 743 height 381
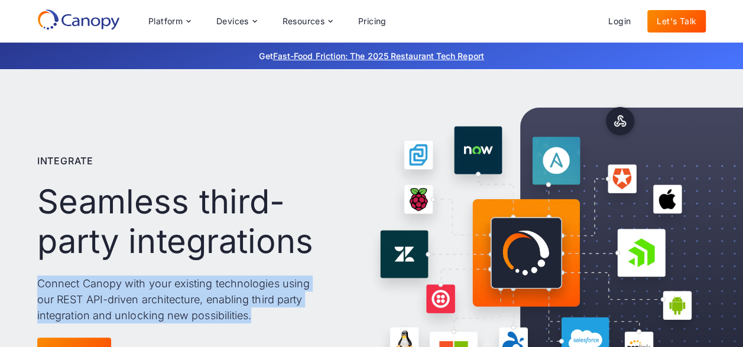
drag, startPoint x: 35, startPoint y: 279, endPoint x: 318, endPoint y: 320, distance: 285.9
click at [318, 320] on div "Integrate Seamless third-party integrations Connect Canopy with your existing t…" at bounding box center [371, 259] width 743 height 381
drag, startPoint x: 318, startPoint y: 320, endPoint x: 180, endPoint y: 312, distance: 139.1
click at [180, 312] on p "Connect Canopy with your existing technologies using our REST API-driven archit…" at bounding box center [180, 299] width 287 height 48
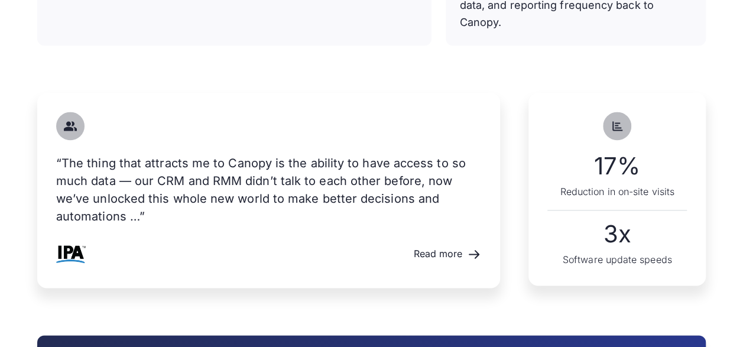
scroll to position [886, 0]
